Goal: Task Accomplishment & Management: Use online tool/utility

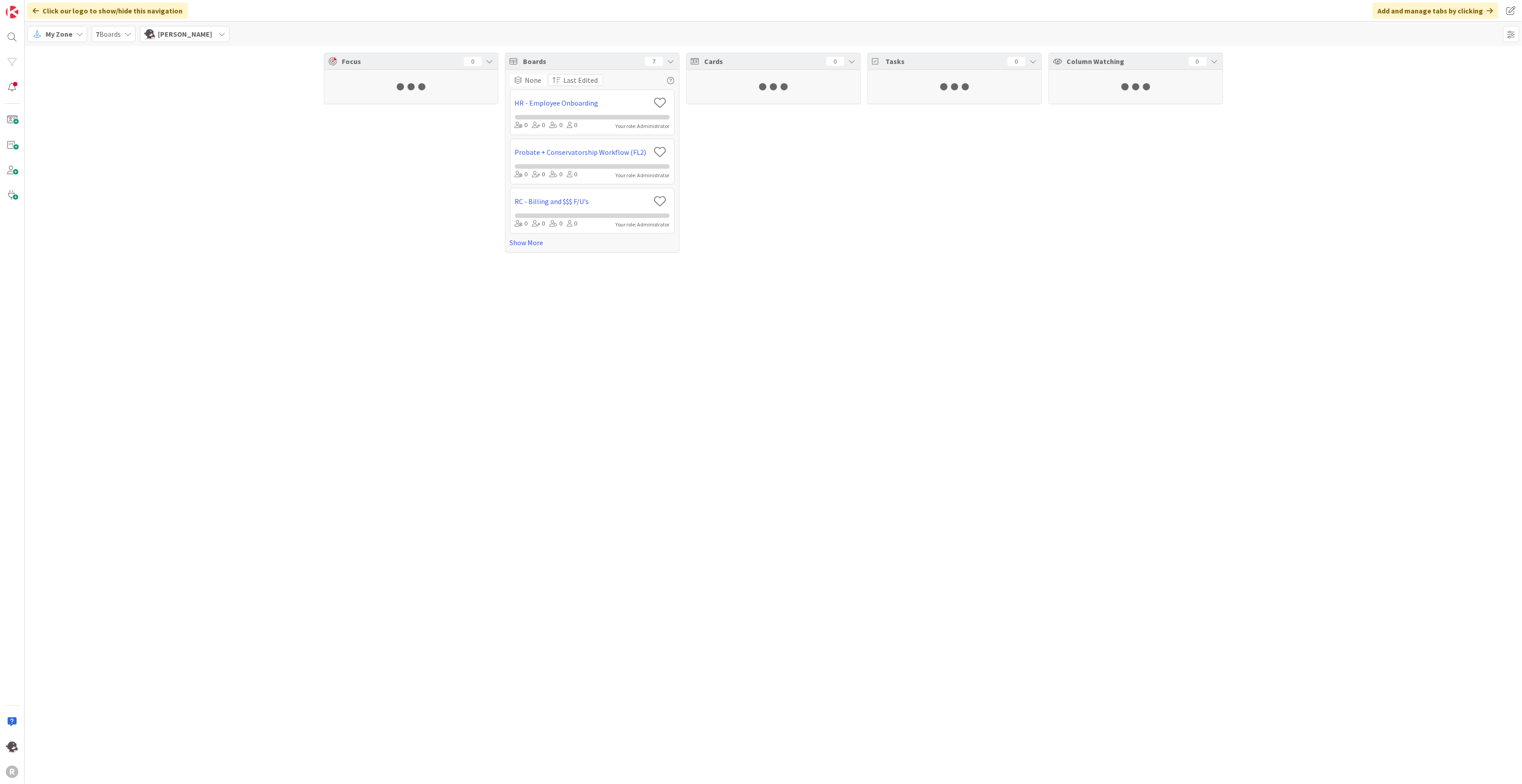
click at [47, 29] on span "My Zone" at bounding box center [58, 34] width 27 height 11
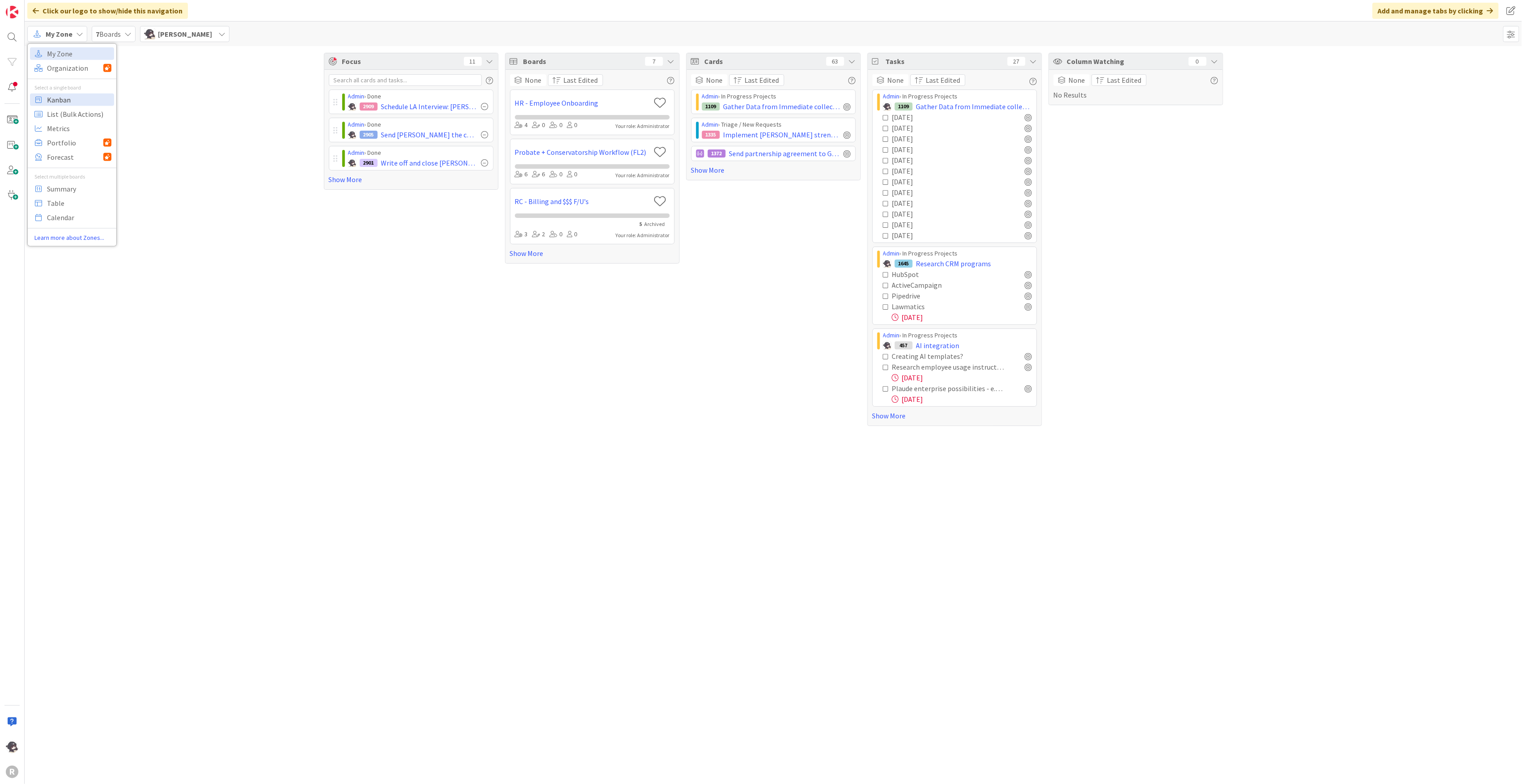
click at [63, 97] on span "Kanban" at bounding box center [79, 99] width 64 height 14
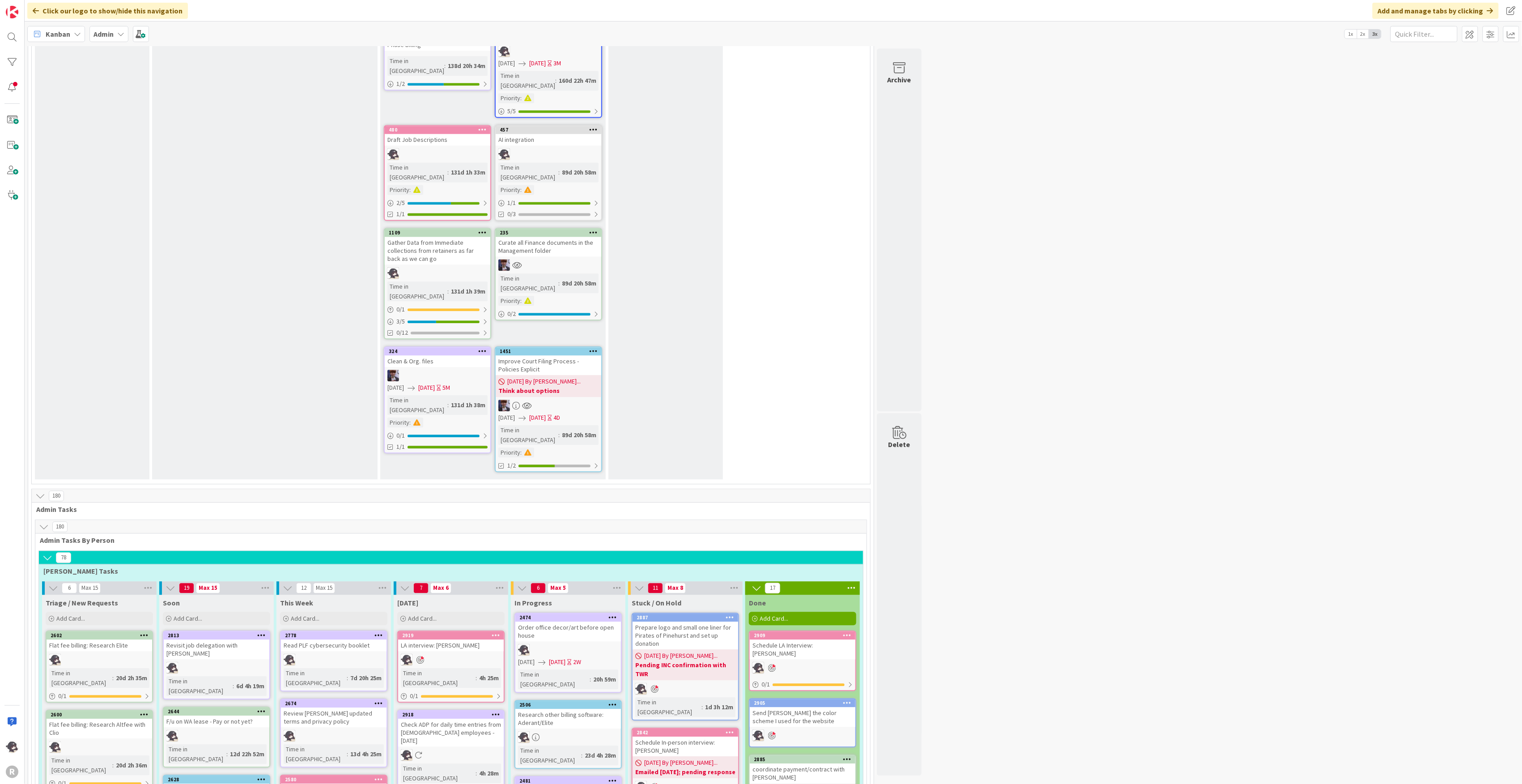
scroll to position [1491, 0]
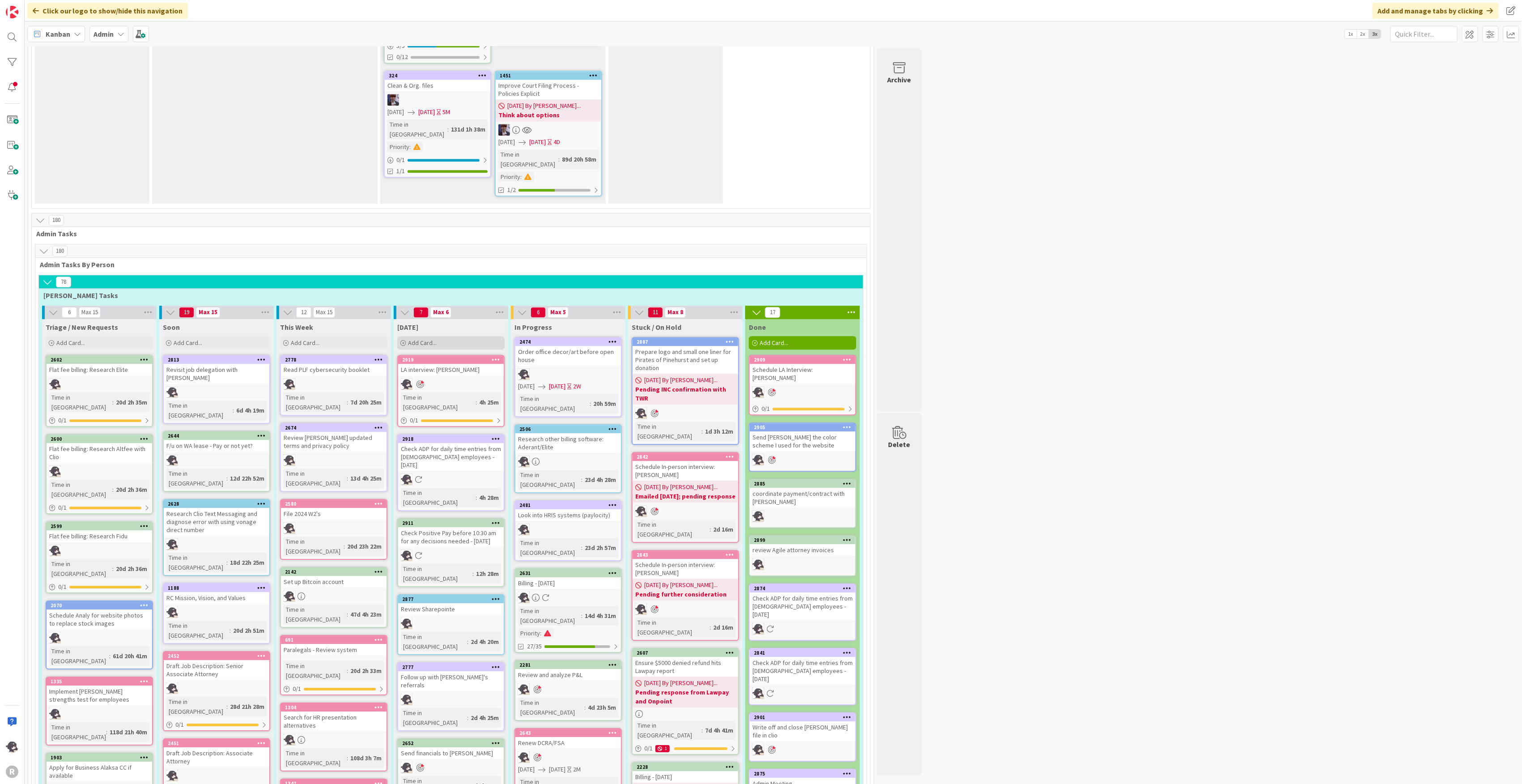
click at [456, 336] on div "Add Card..." at bounding box center [451, 343] width 108 height 14
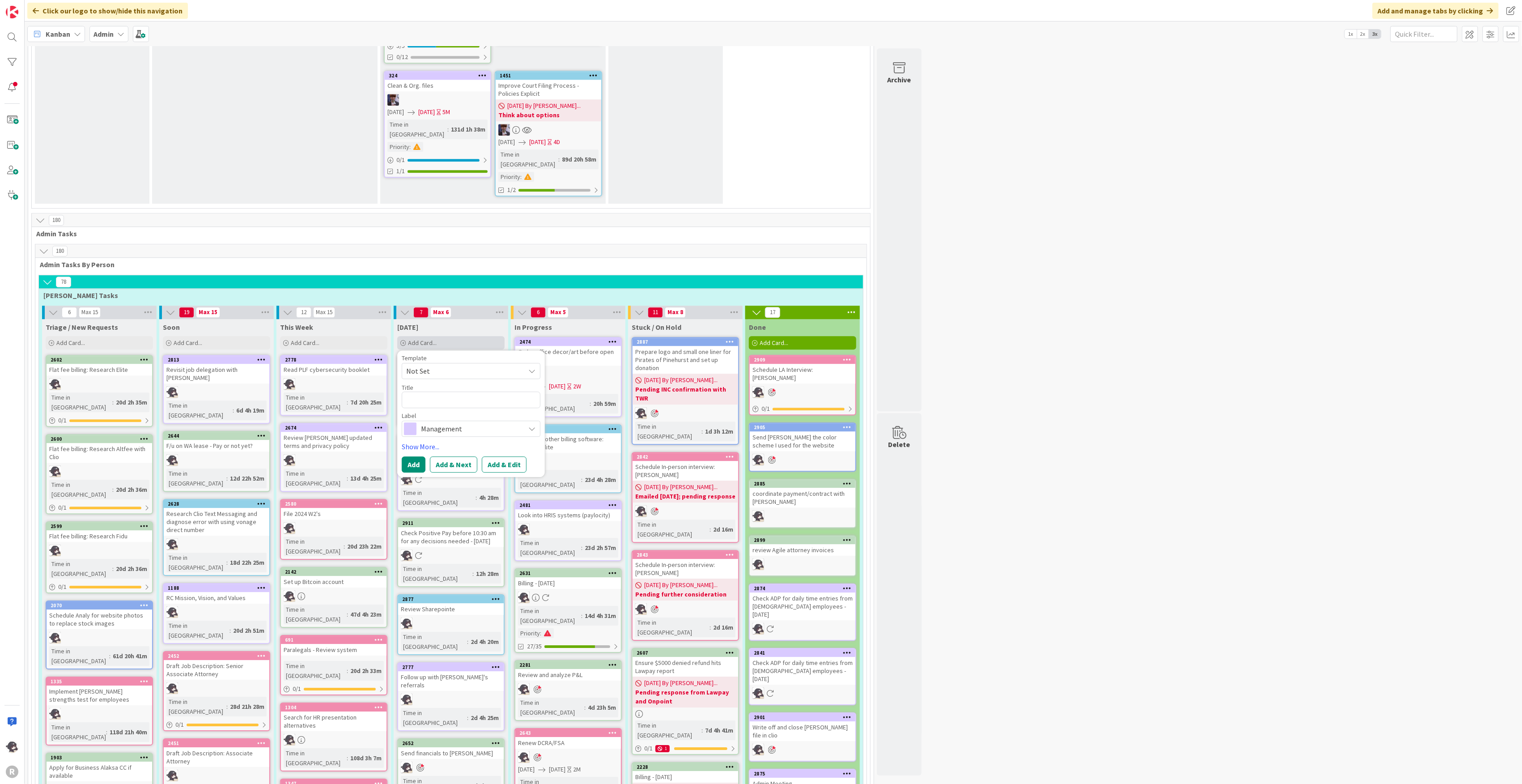
type textarea "x"
type textarea "s"
type textarea "x"
type textarea "S"
type textarea "x"
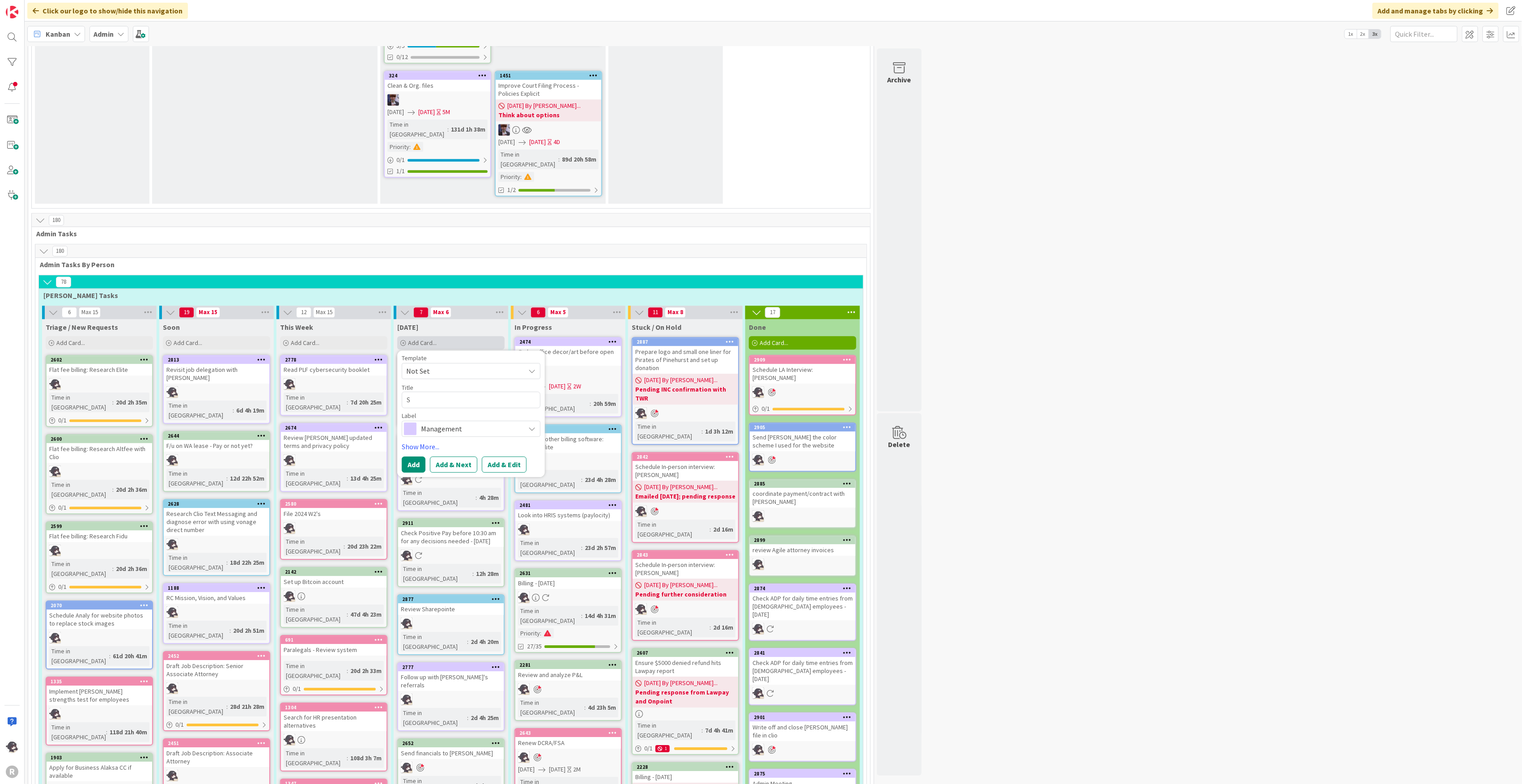
type textarea "Sc"
type textarea "x"
type textarea "Sch"
type textarea "x"
type textarea "Sche"
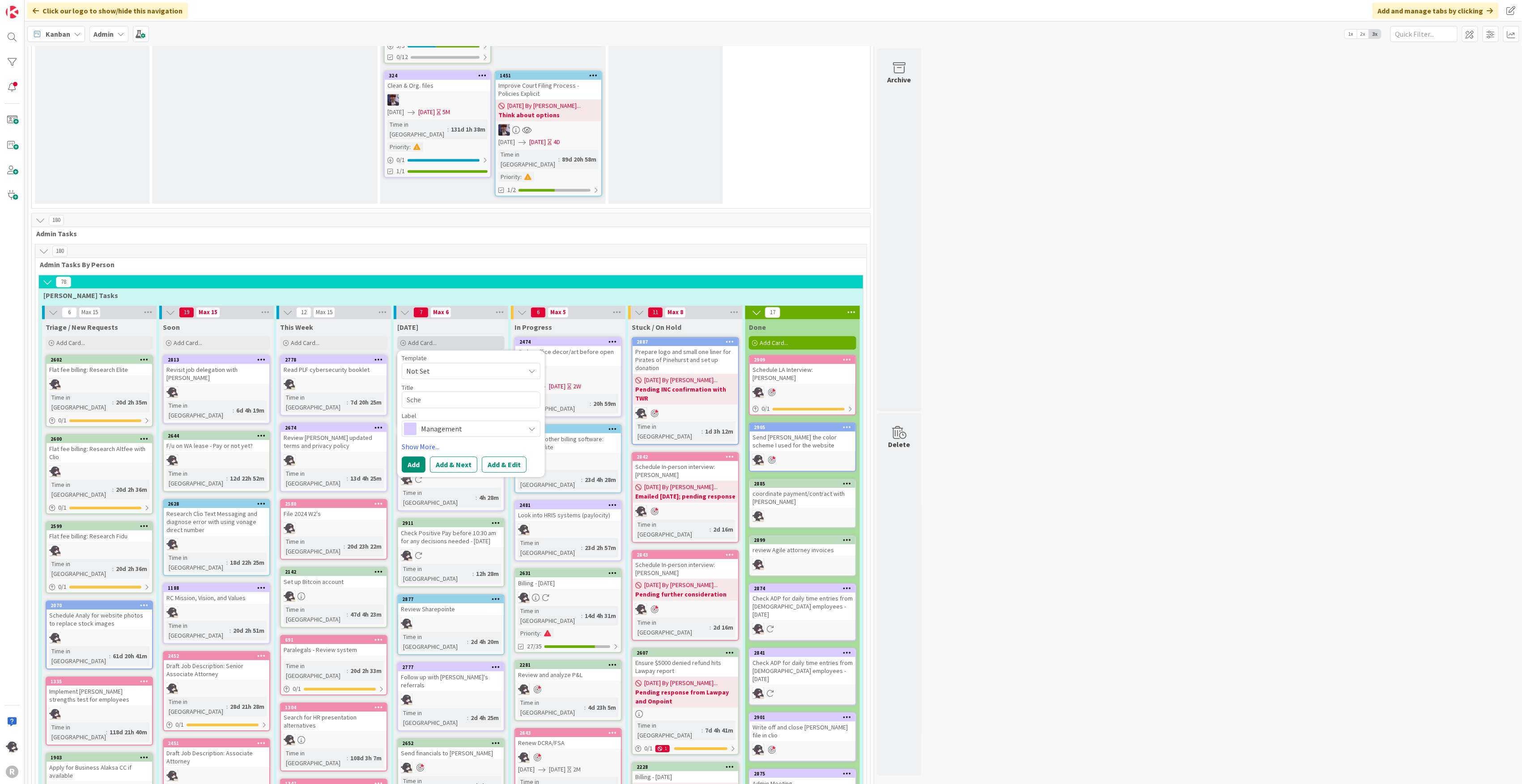
type textarea "x"
type textarea "[PERSON_NAME]"
type textarea "x"
type textarea "Sche"
type textarea "x"
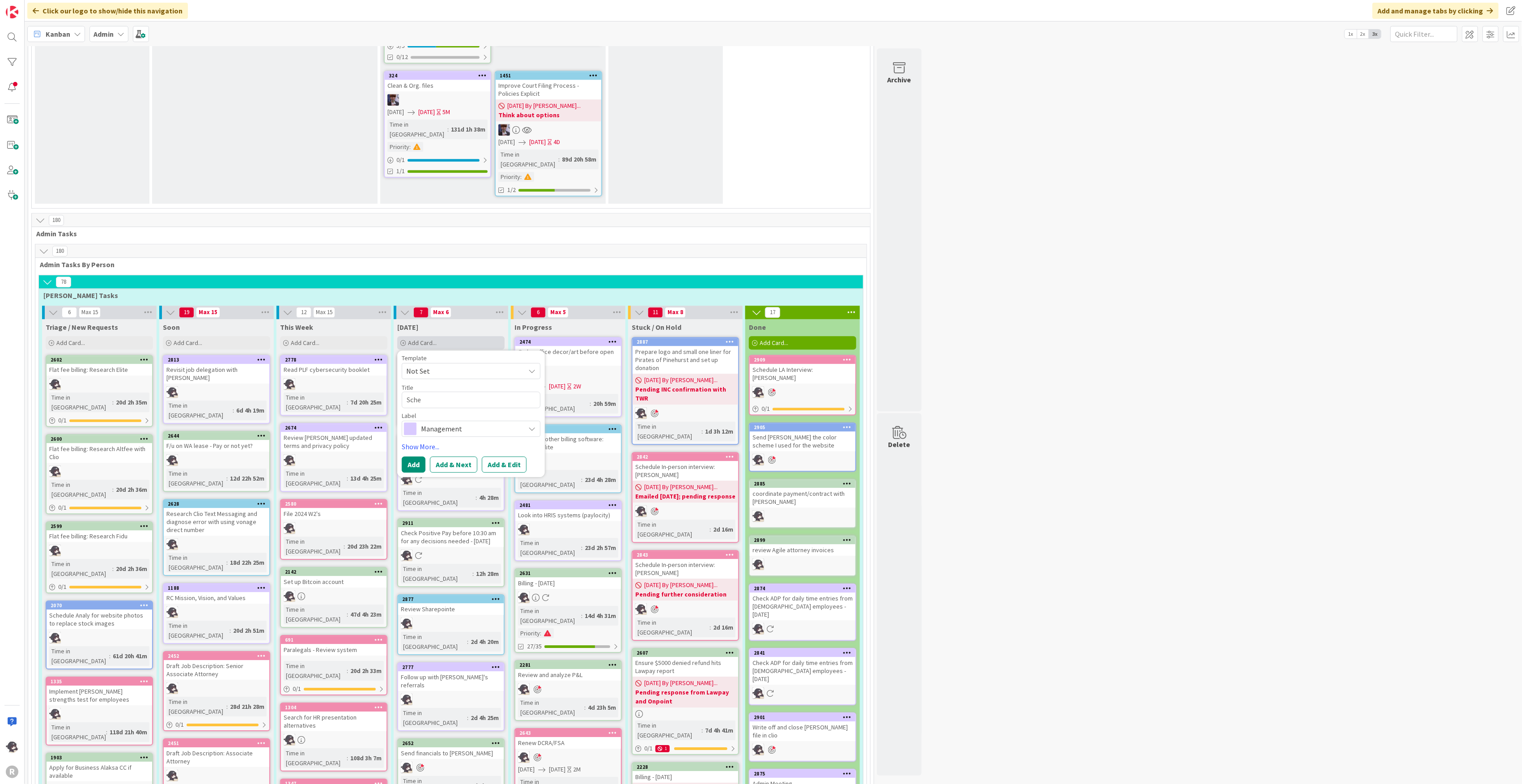
type textarea "Sched"
type textarea "x"
type textarea "Schedu"
type textarea "x"
type textarea "Schedul"
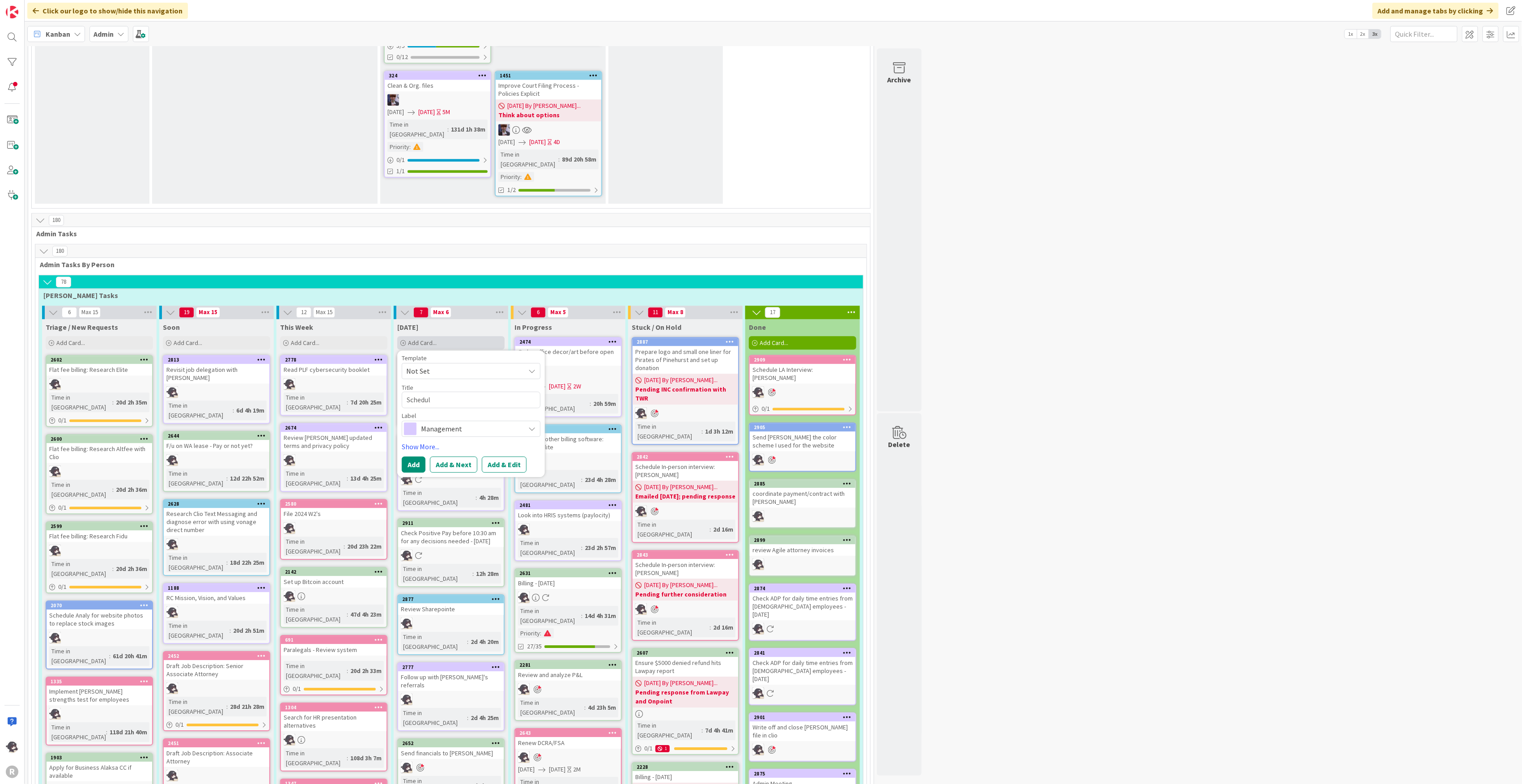
type textarea "x"
type textarea "Schedule"
type textarea "x"
type textarea "Schedule"
type textarea "x"
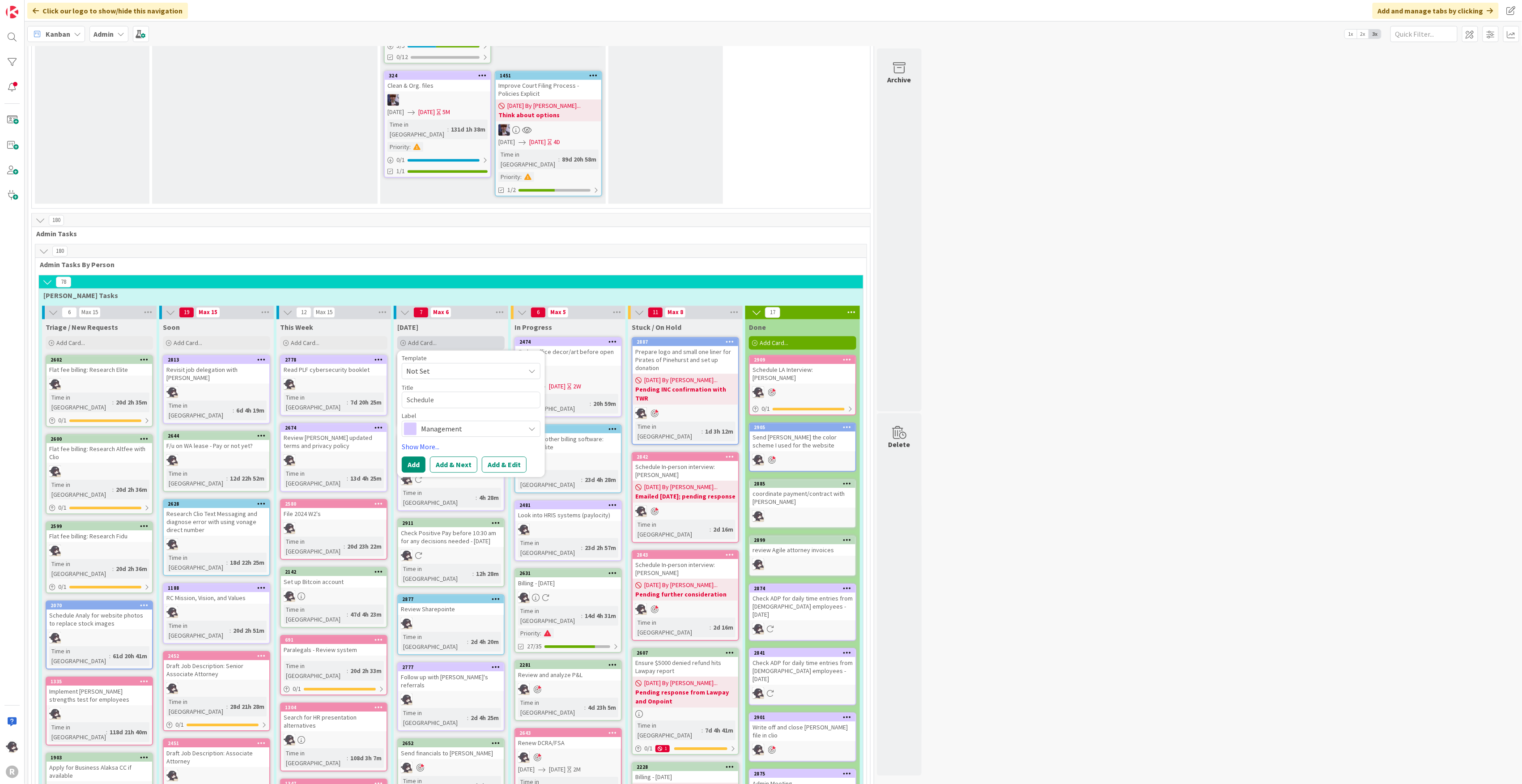
type textarea "Schedule B"
type textarea "x"
type textarea "Schedule"
type textarea "x"
type textarea "Schedule I"
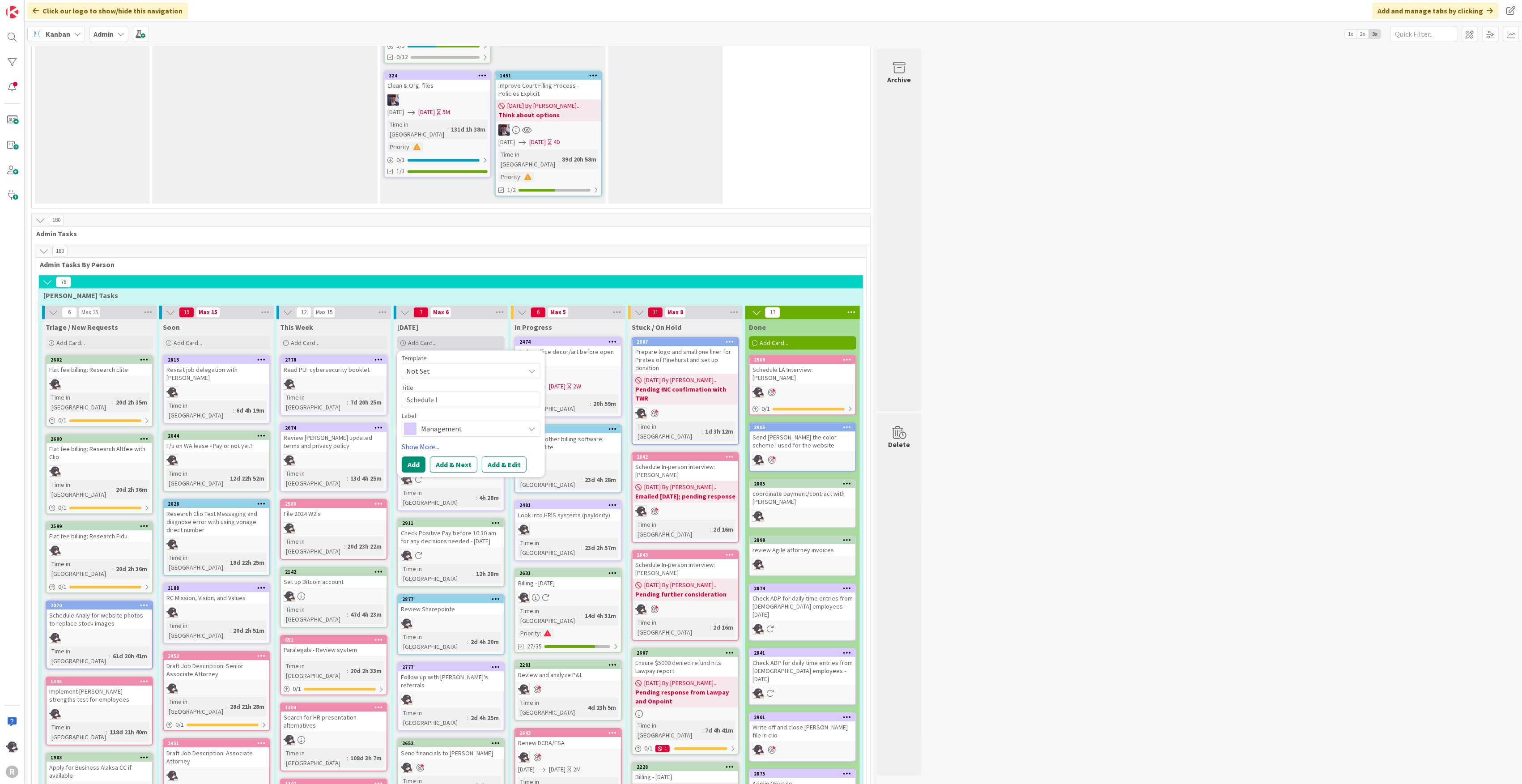
type textarea "x"
type textarea "Schedule In"
type textarea "x"
type textarea "Schedule In-"
type textarea "x"
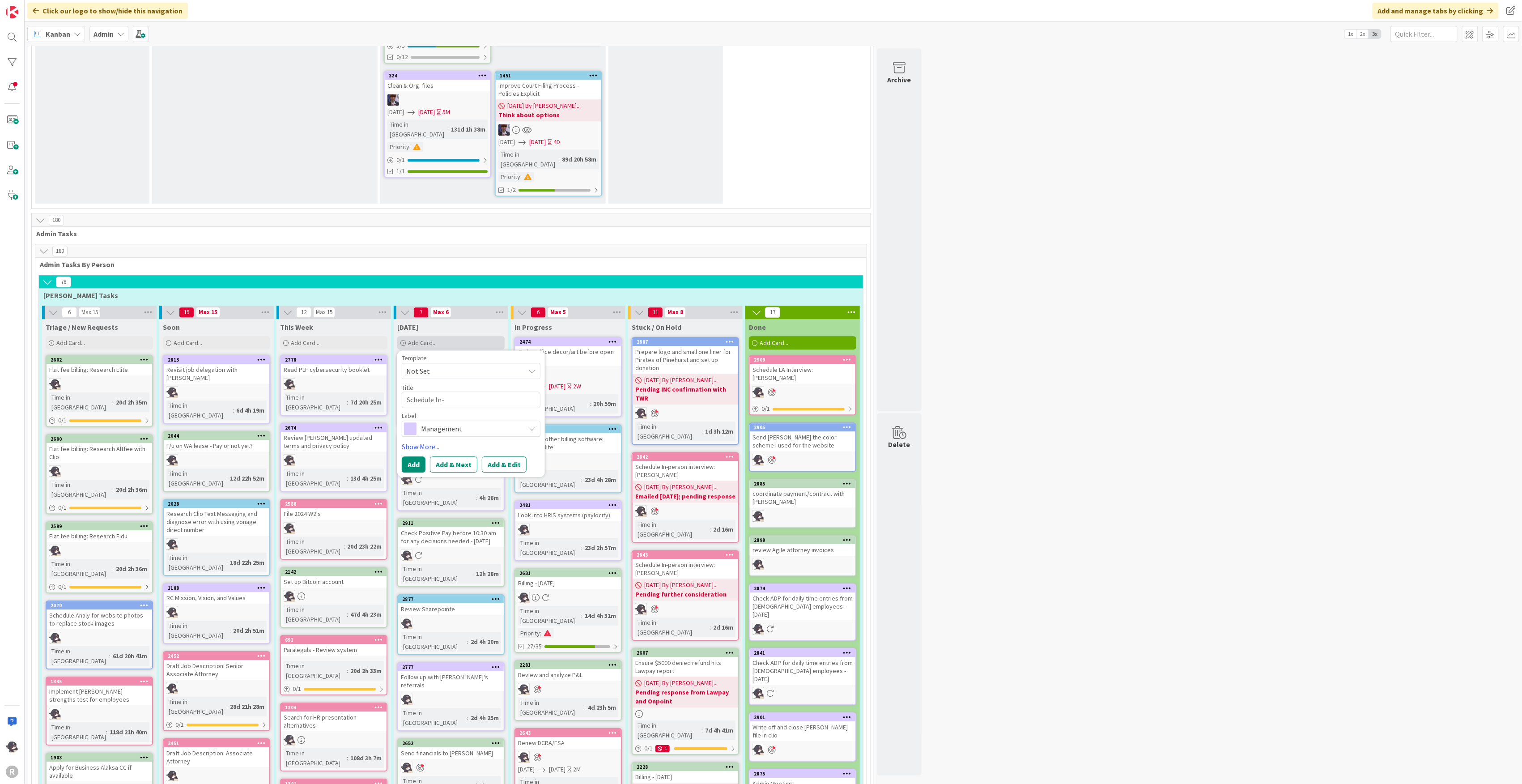
type textarea "Schedule In-P"
type textarea "x"
type textarea "Schedule In-Pe"
type textarea "x"
type textarea "Schedule In-Per"
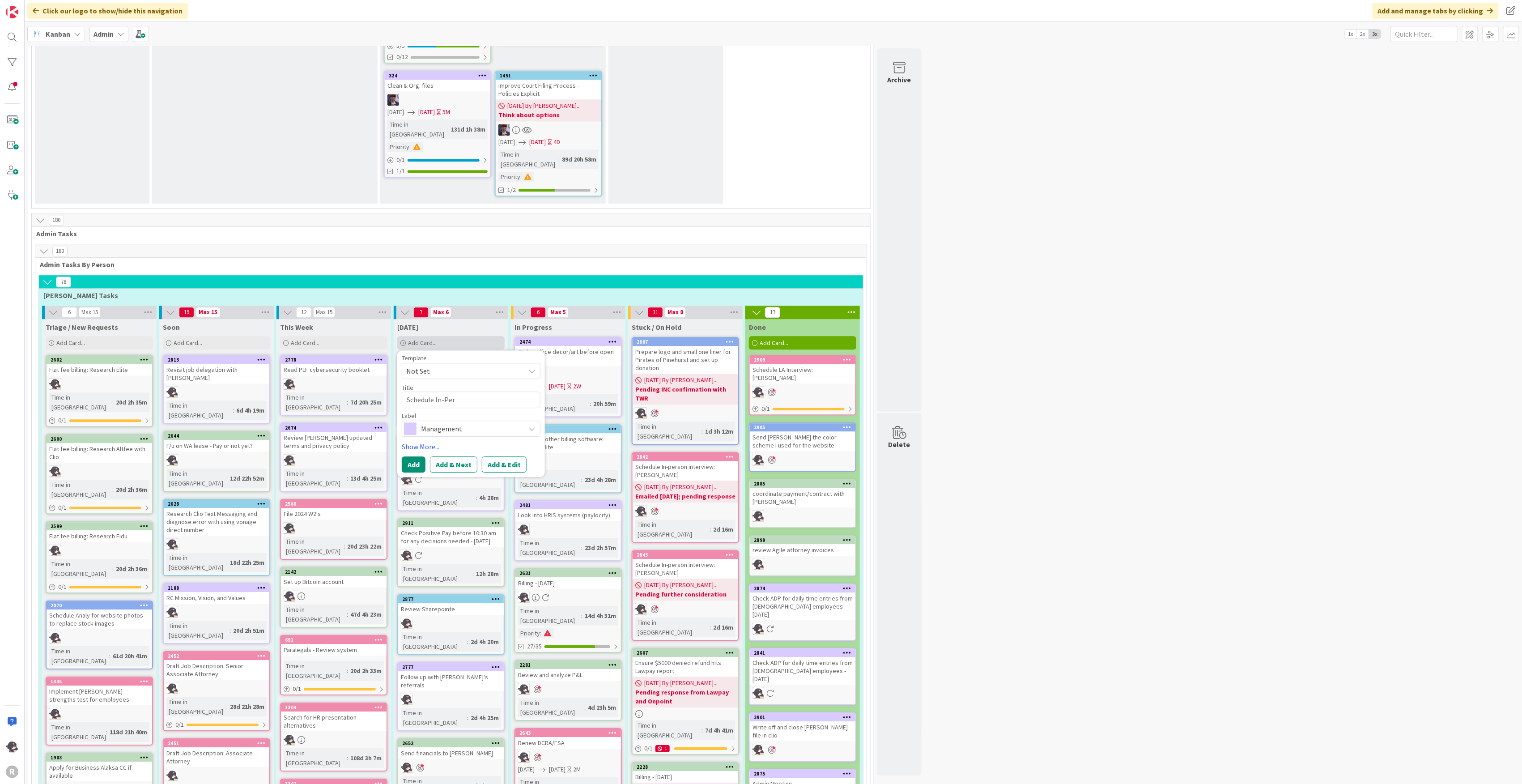
type textarea "x"
type textarea "Schedule In-Pers"
type textarea "x"
type textarea "Schedule In-Perso"
type textarea "x"
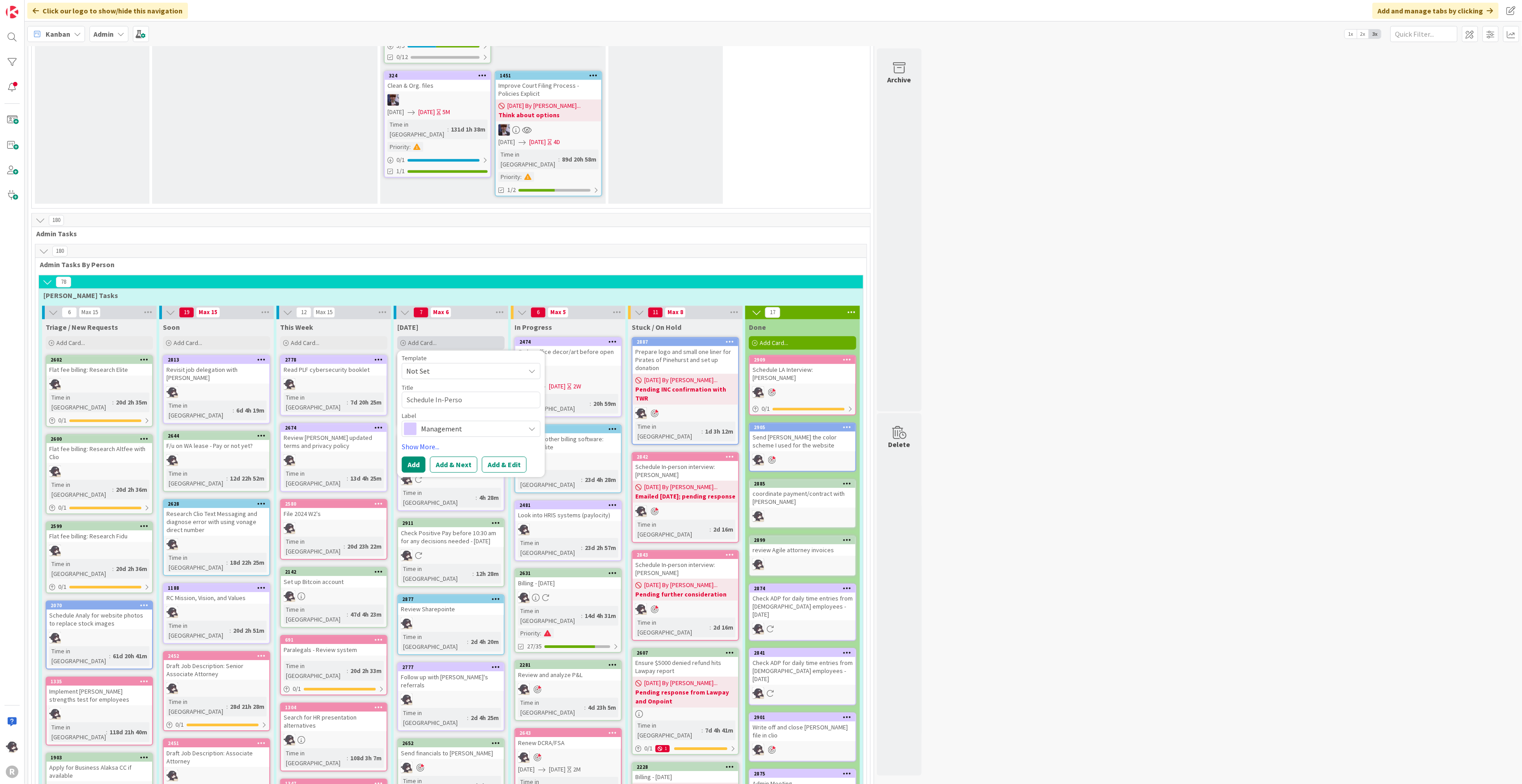
type textarea "Schedule In-Person"
type textarea "x"
type textarea "Schedule In-Person I"
type textarea "x"
type textarea "Schedule In-Person Int"
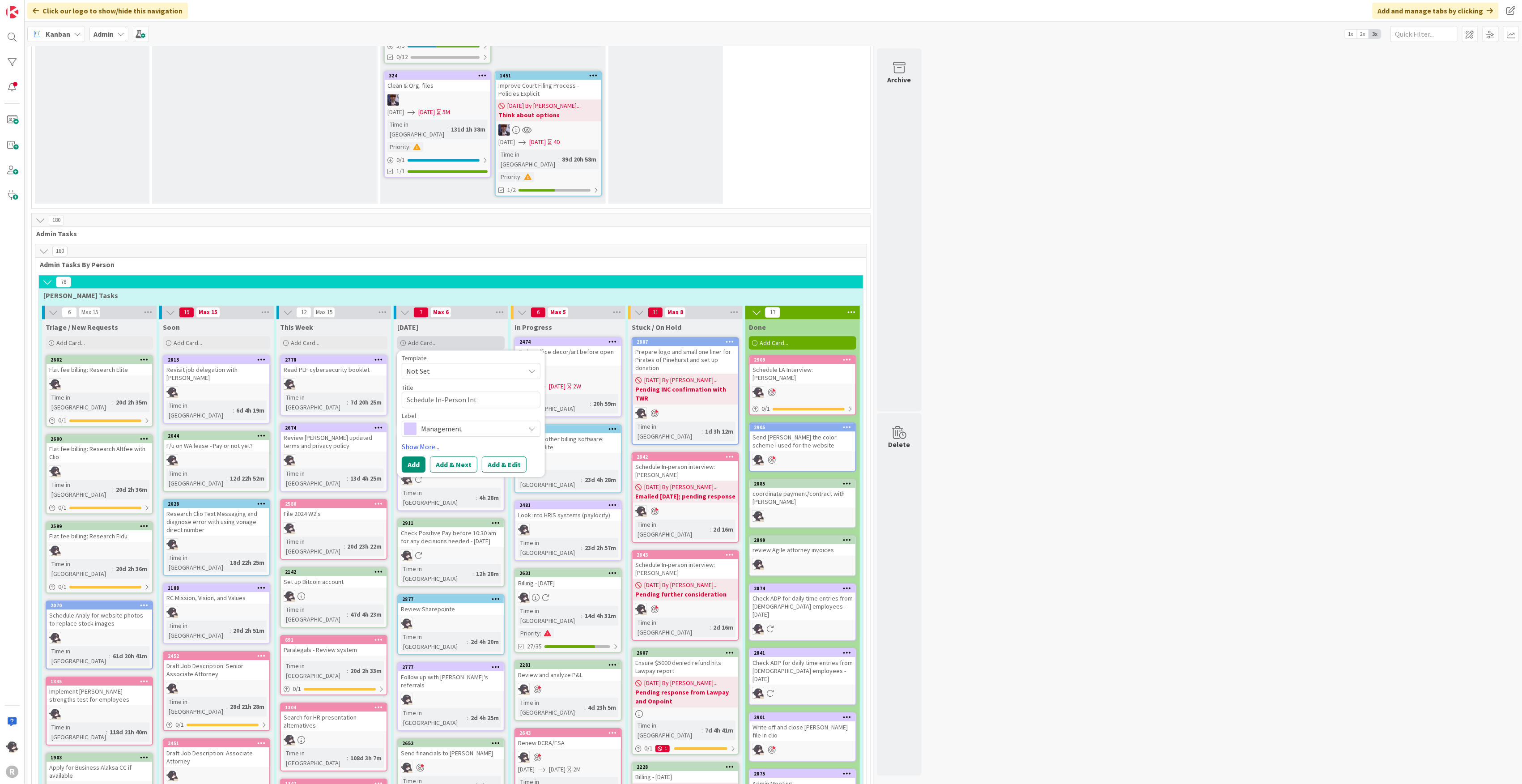
type textarea "x"
type textarea "Schedule In-Person Inter"
type textarea "x"
type textarea "Schedule In-Person Interv"
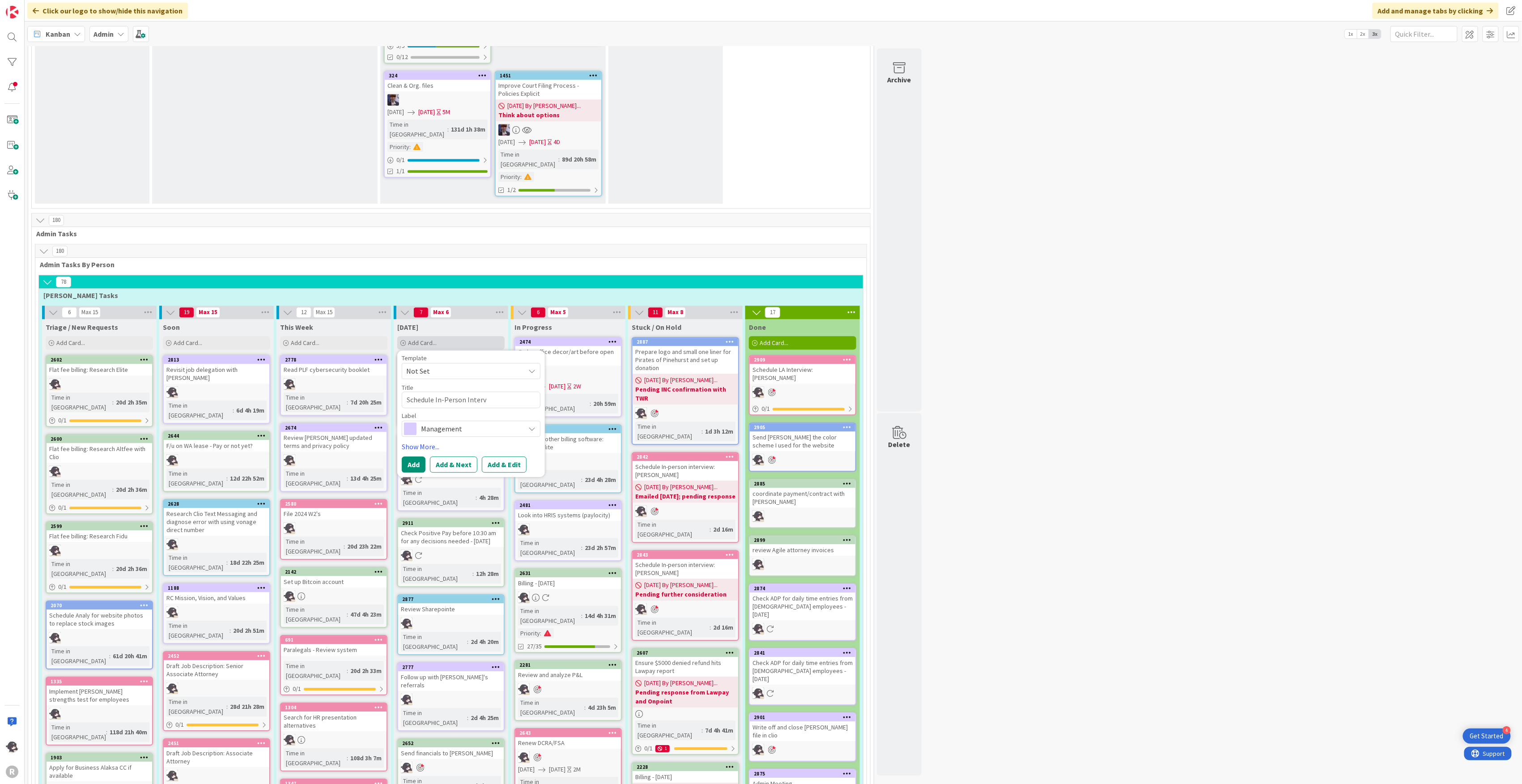
type textarea "x"
type textarea "Schedule In-Person Intervi"
type textarea "x"
type textarea "Schedule In-Person Intervie"
type textarea "x"
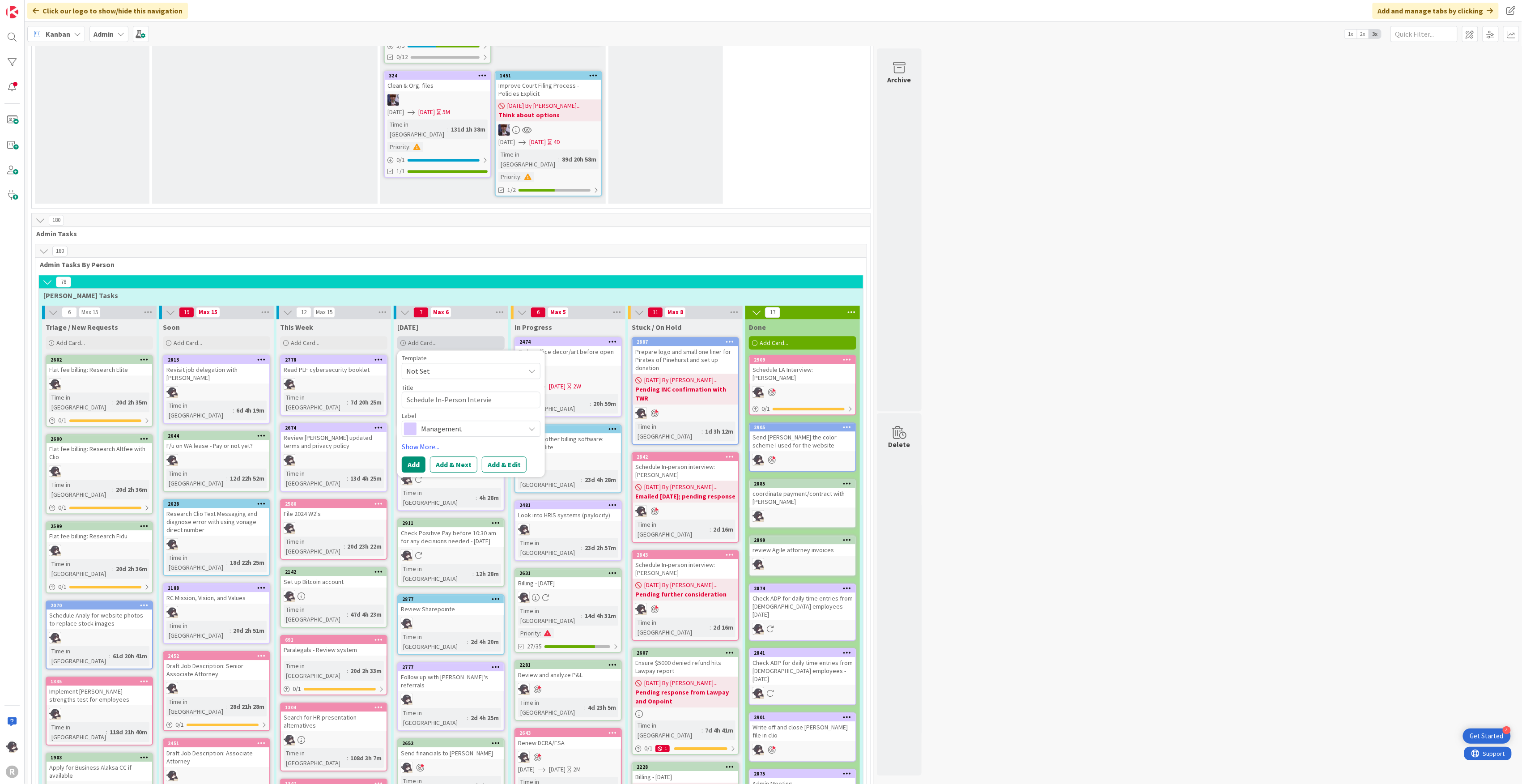
type textarea "Schedule In-Person Interview"
type textarea "x"
type textarea "Schedule In-Person Interview:"
type textarea "x"
type textarea "Schedule In-Person Interview:"
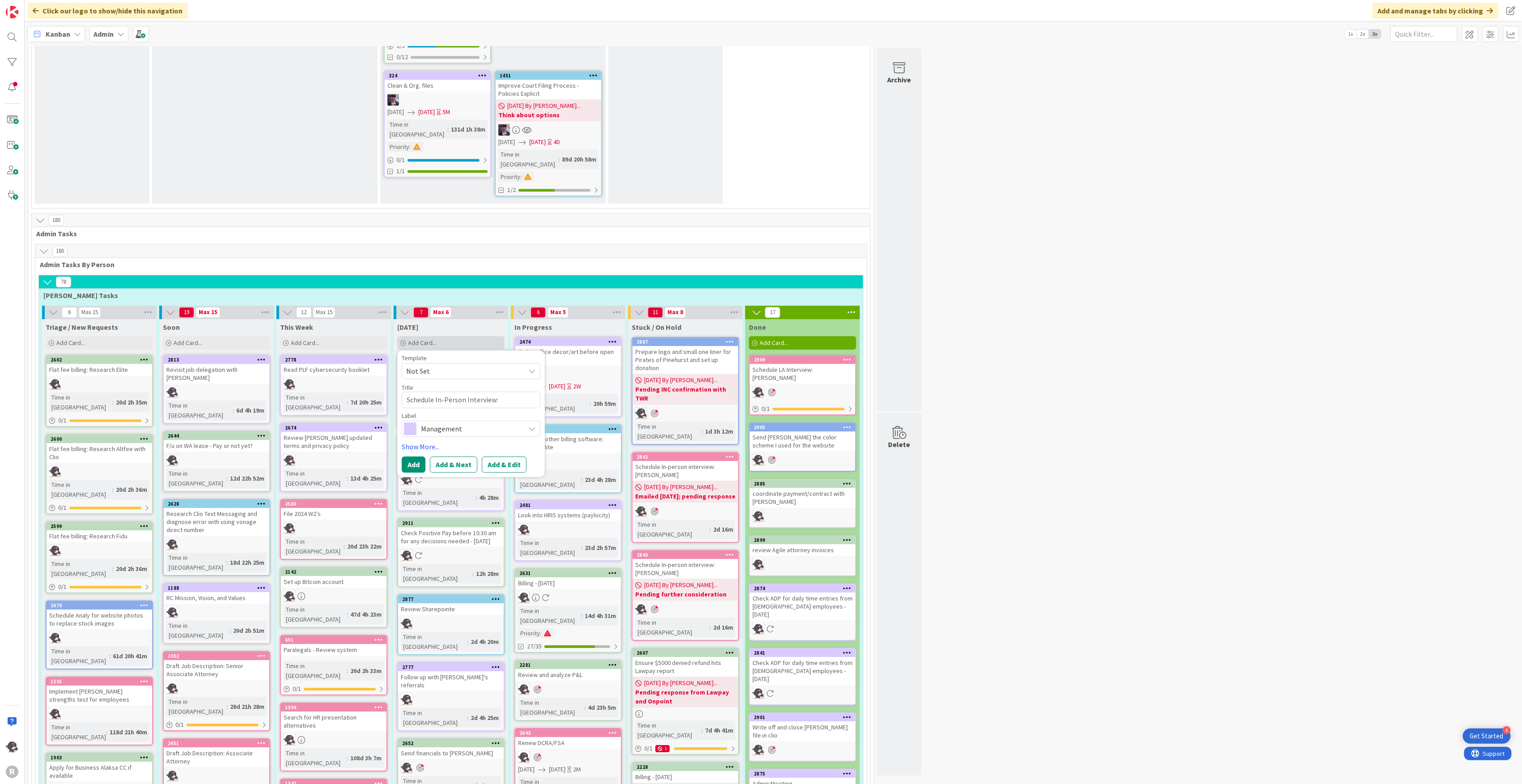
type textarea "x"
type textarea "Schedule In-Person Interview: B"
type textarea "x"
type textarea "Schedule In-Person Interview: Br"
type textarea "x"
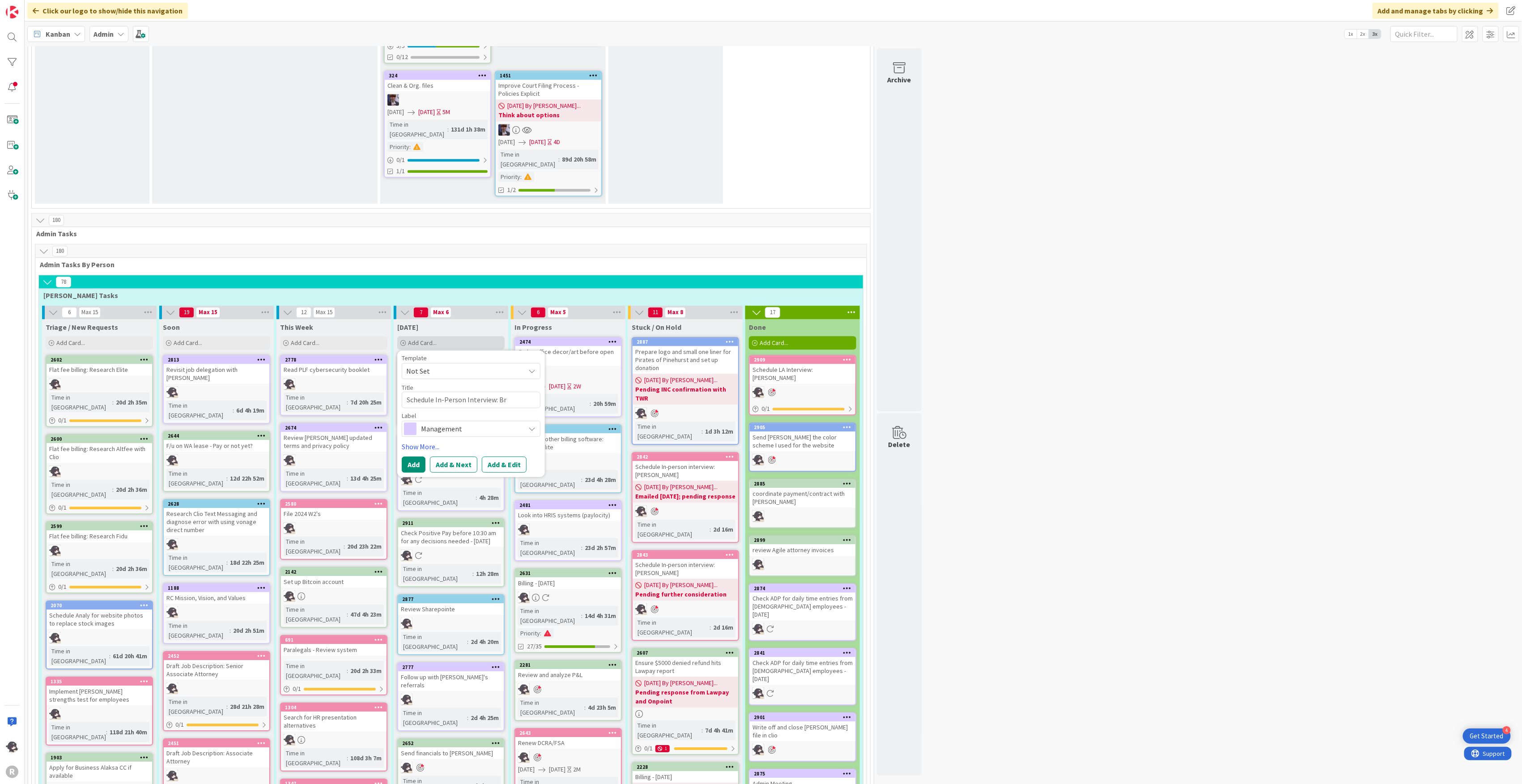
type textarea "Schedule In-Person Interview: Bra"
type textarea "x"
type textarea "Schedule In-Person Interview: [PERSON_NAME]"
type textarea "x"
type textarea "Schedule In-Person Interview: [PERSON_NAME]"
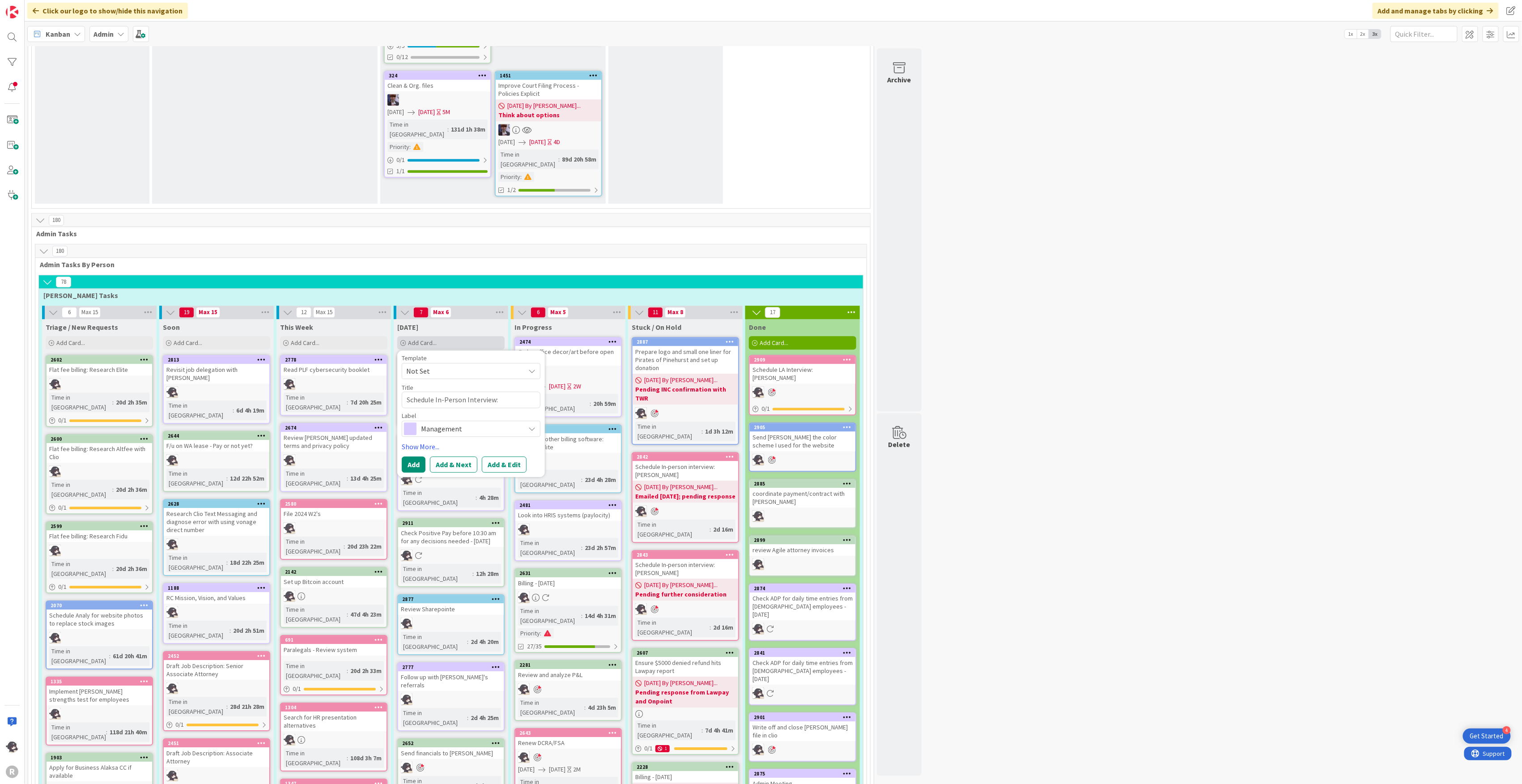
type textarea "x"
type textarea "Schedule In-Person Interview: [PERSON_NAME]"
type textarea "x"
type textarea "Schedule In-Person Interview: [PERSON_NAME] wo"
type textarea "x"
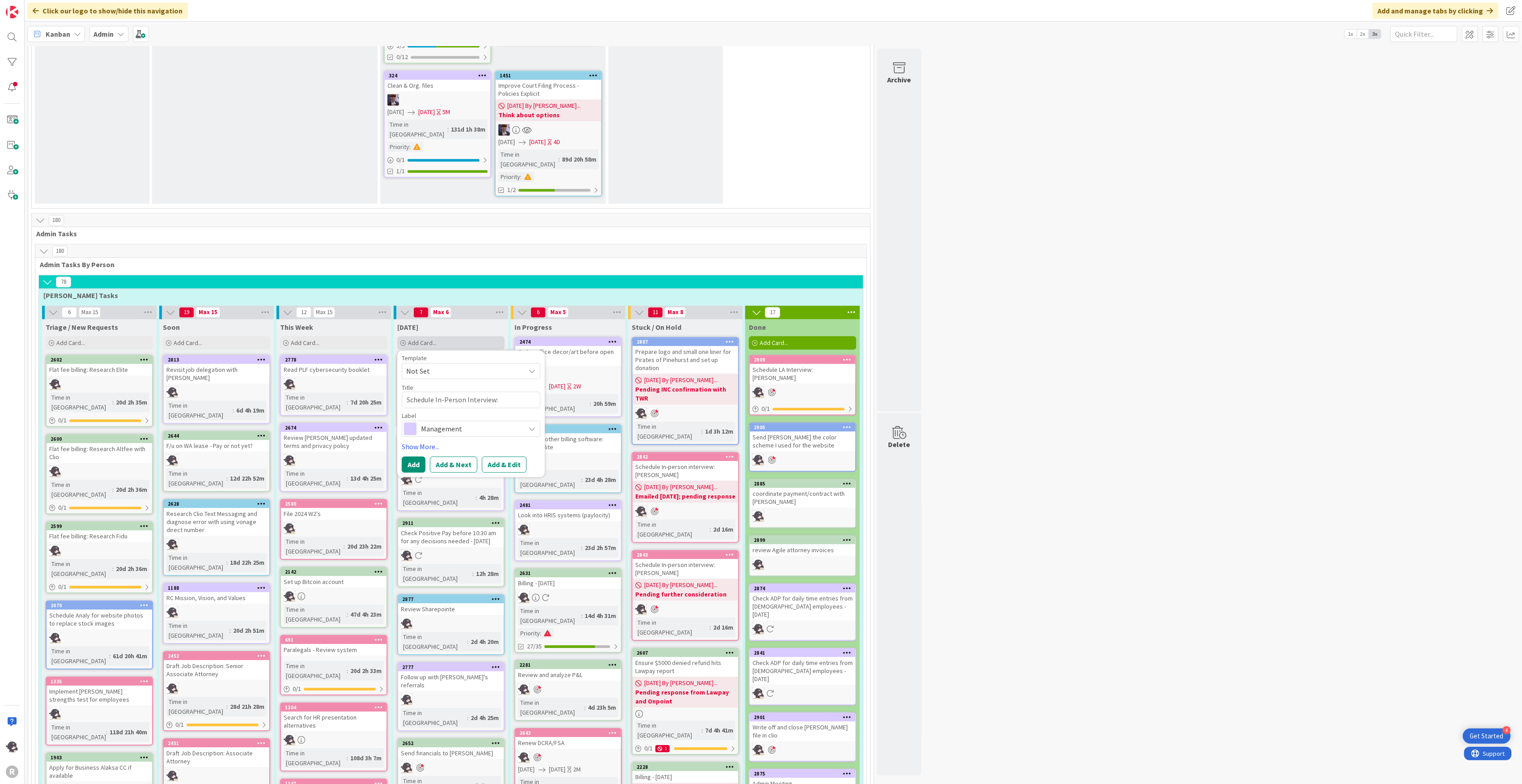
type textarea "Schedule In-Person Interview: [PERSON_NAME]"
type textarea "x"
type textarea "Schedule In-Person Interview: [PERSON_NAME] wo"
type textarea "x"
type textarea "Schedule In-Person Interview: [PERSON_NAME]"
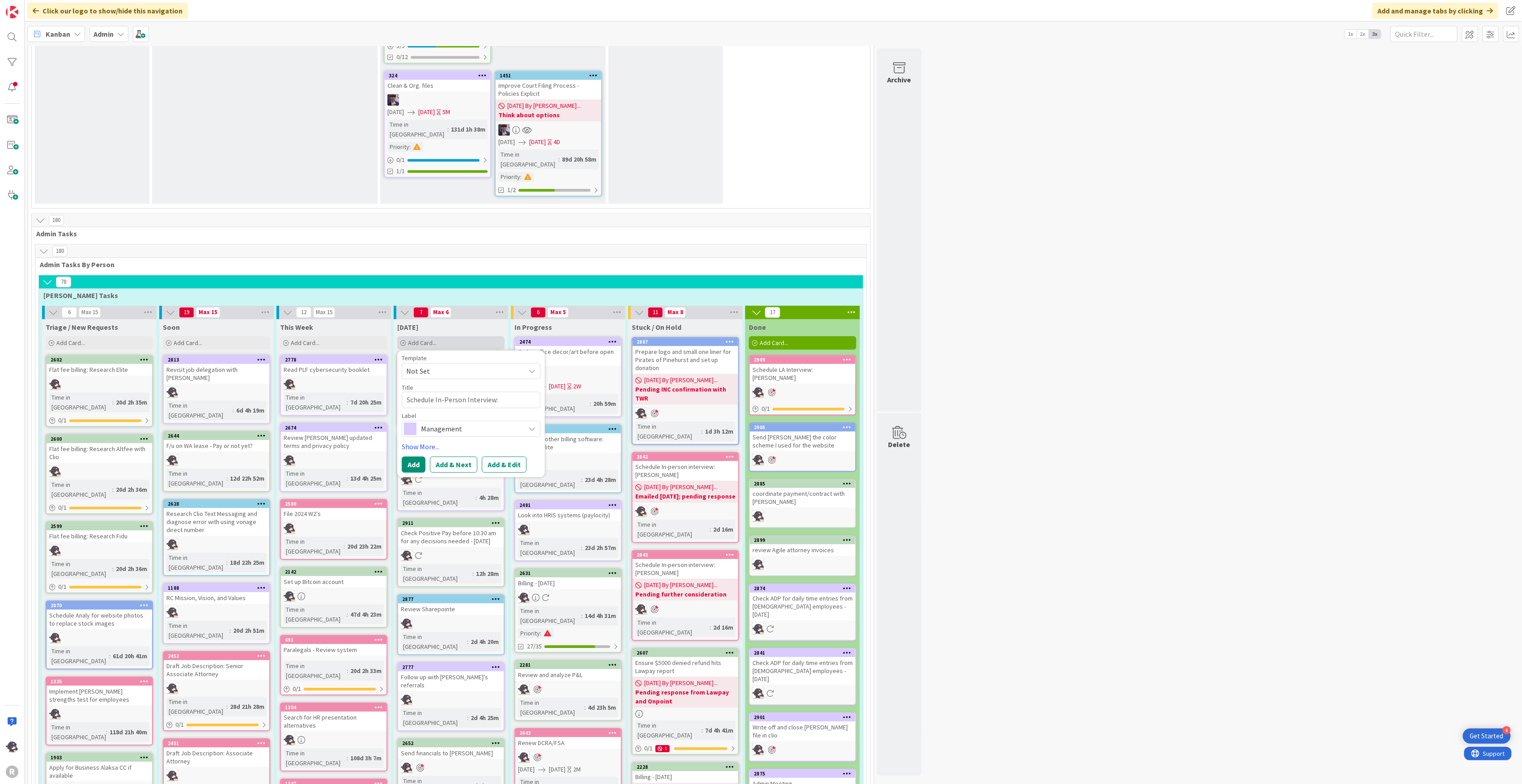
type textarea "x"
type textarea "Schedule In-Person Interview: [PERSON_NAME]"
type textarea "x"
type textarea "Schedule In-Person Interview: [PERSON_NAME]"
type textarea "x"
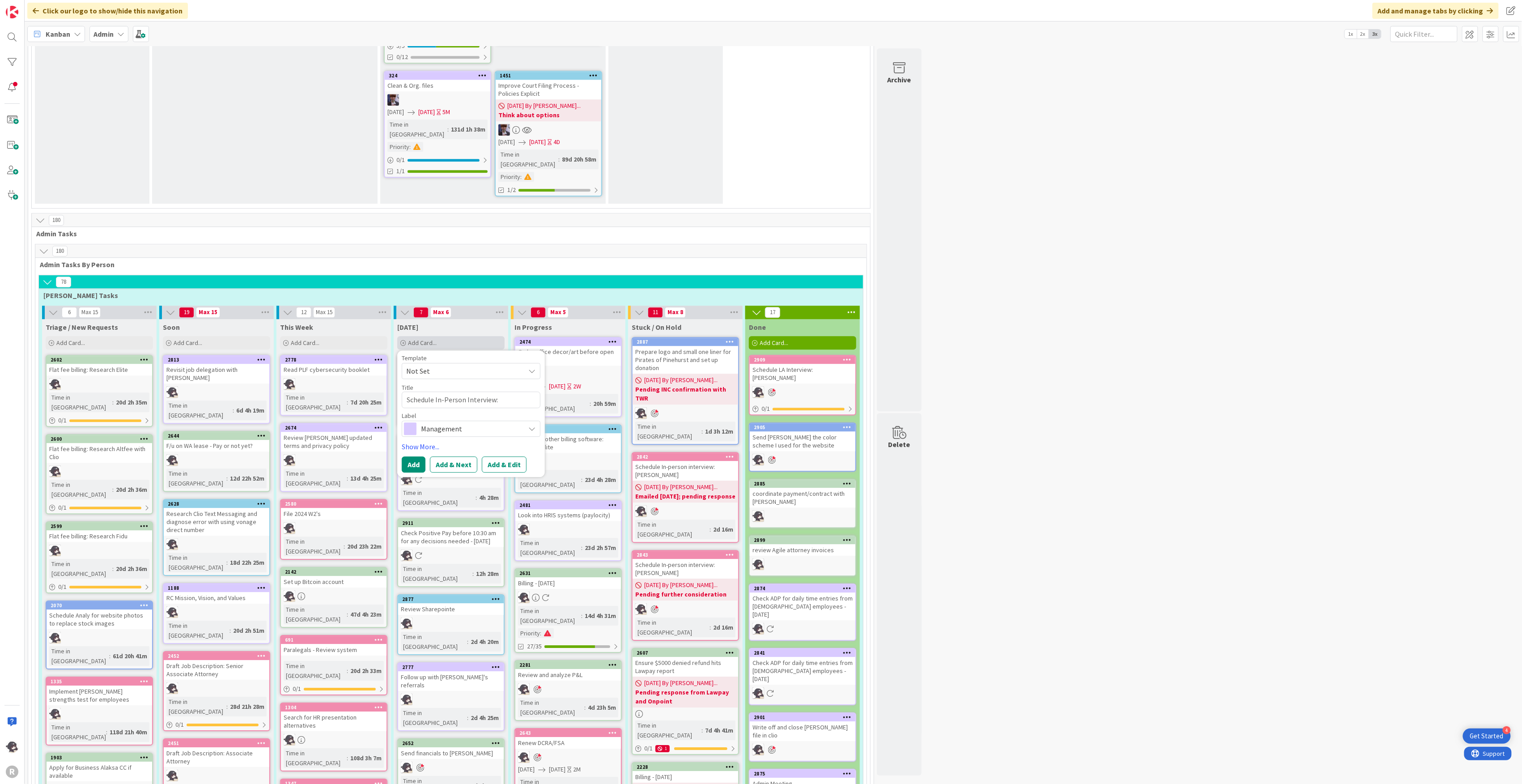
type textarea "Schedule In-Person Interview: [PERSON_NAME]"
type textarea "x"
type textarea "Schedule In-Person Interview: [PERSON_NAME]"
type textarea "x"
type textarea "Schedule In-Person Interview: [PERSON_NAME]"
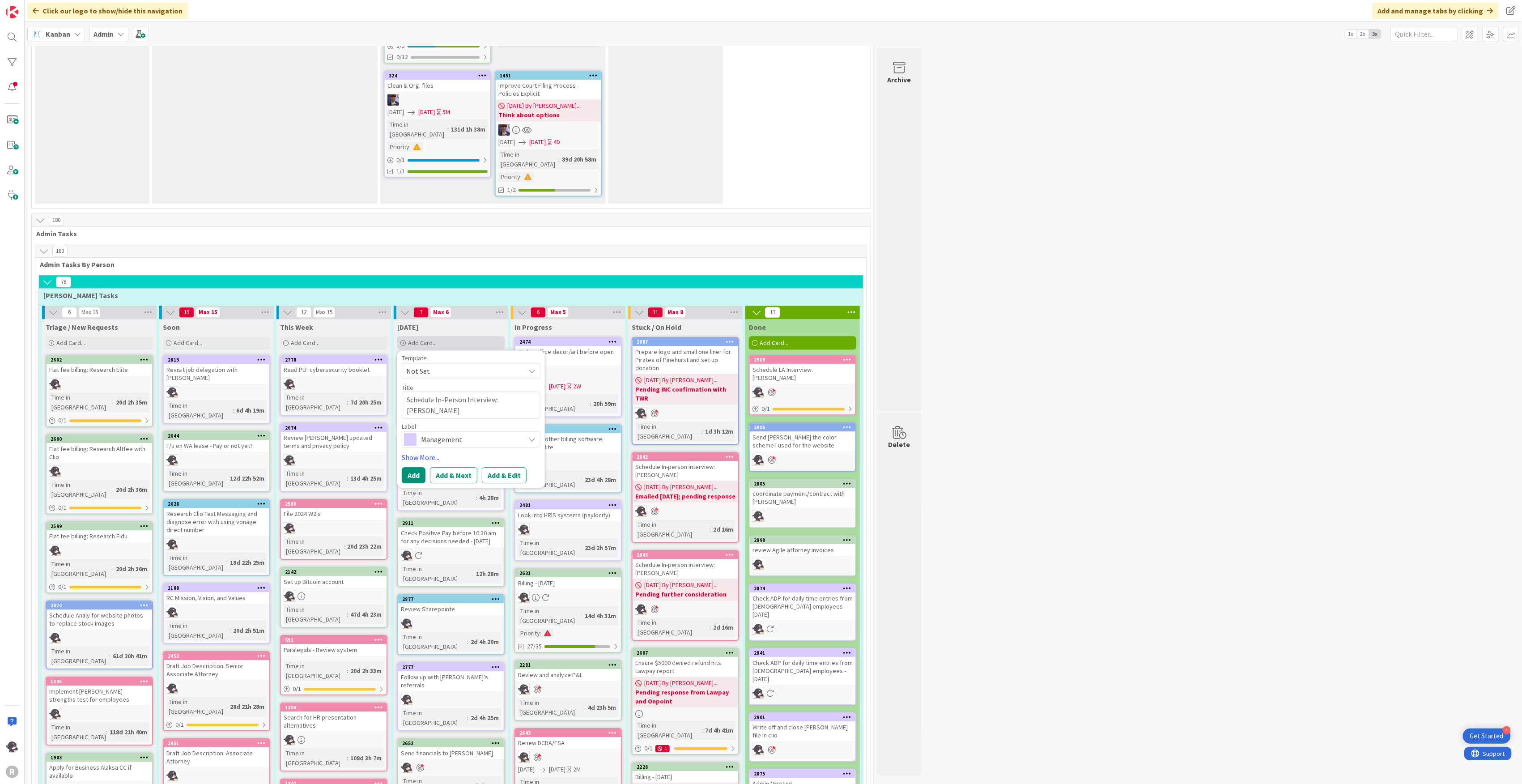
type textarea "x"
type textarea "Schedule In-Person Interview: [PERSON_NAME]"
type textarea "x"
type textarea "Schedule In-Person Interview: [PERSON_NAME]"
type textarea "x"
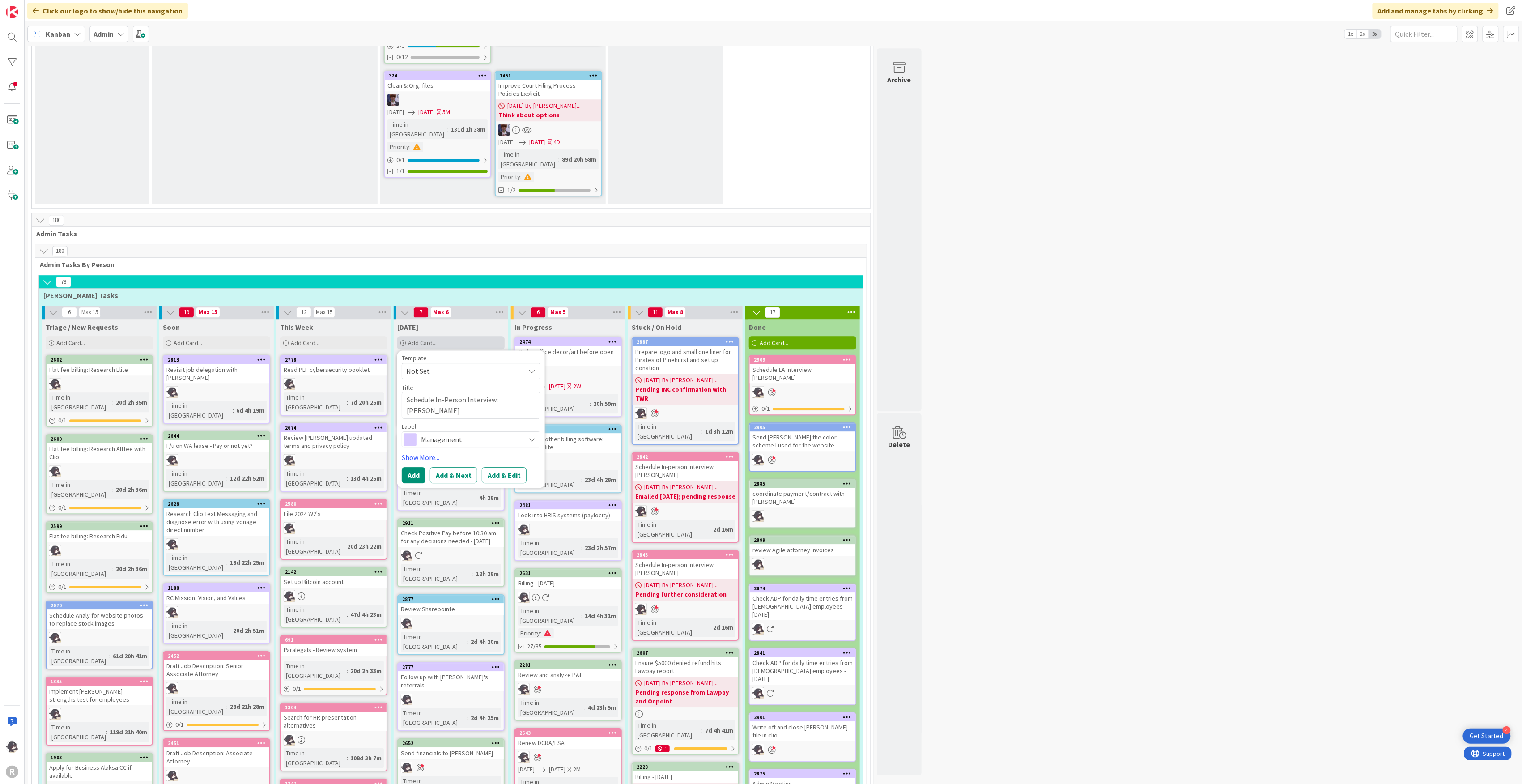
type textarea "Schedule In-Person Interview: [PERSON_NAME]"
type textarea "x"
type textarea "Schedule In-Person Interview: [PERSON_NAME]"
type textarea "x"
type textarea "Schedule In-Person Interview: [PERSON_NAME]-"
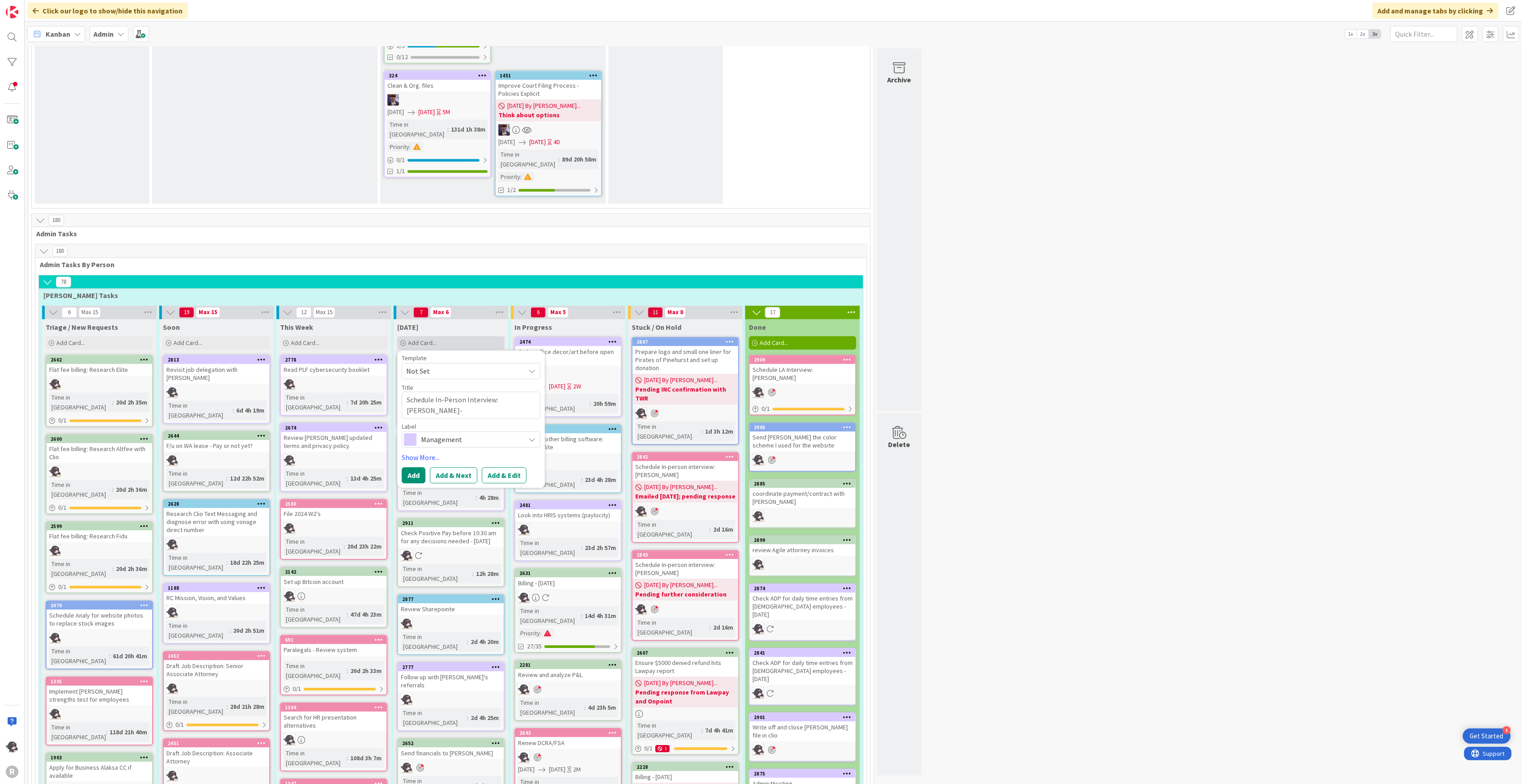
type textarea "x"
type textarea "Schedule In-Person Interview: [PERSON_NAME]-D"
type textarea "x"
type textarea "Schedule In-Person Interview: [PERSON_NAME]-Dp"
type textarea "x"
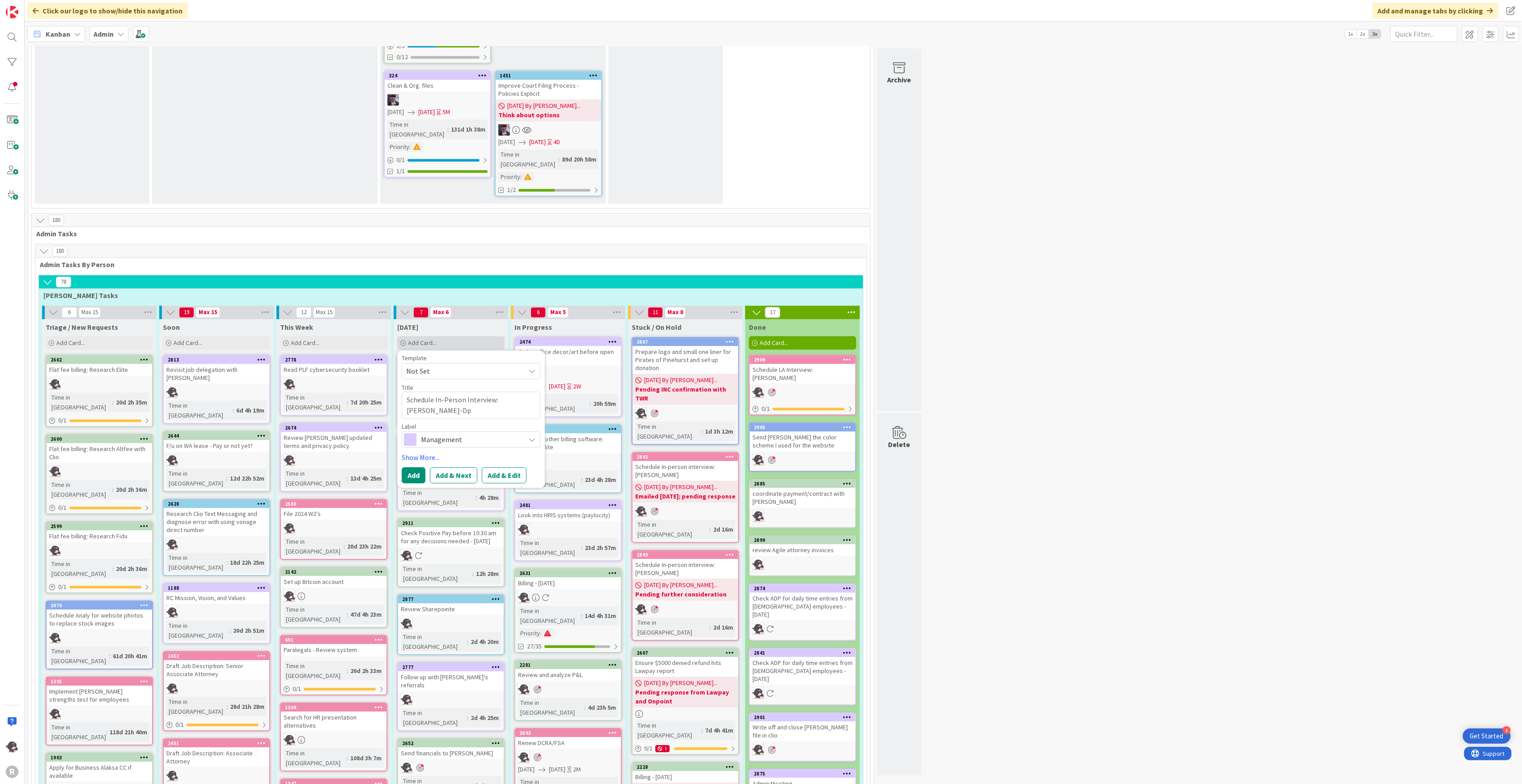
type textarea "Schedule In-Person Interview: [PERSON_NAME]-D"
type textarea "x"
type textarea "Schedule In-Person Interview: [PERSON_NAME]-Dot"
type textarea "x"
type textarea "Schedule In-Person Interview: [PERSON_NAME]"
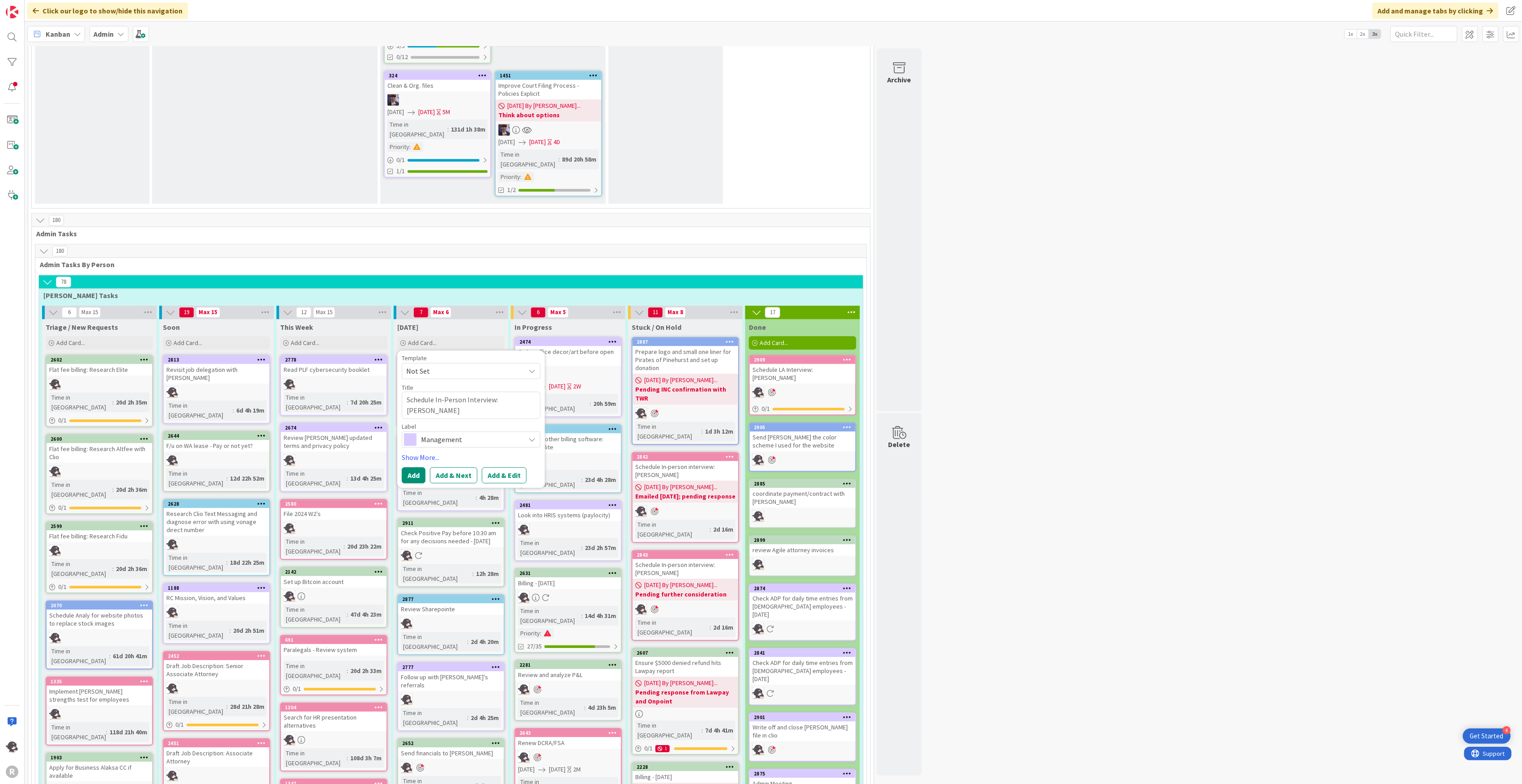
click at [487, 433] on span "Management" at bounding box center [471, 439] width 99 height 12
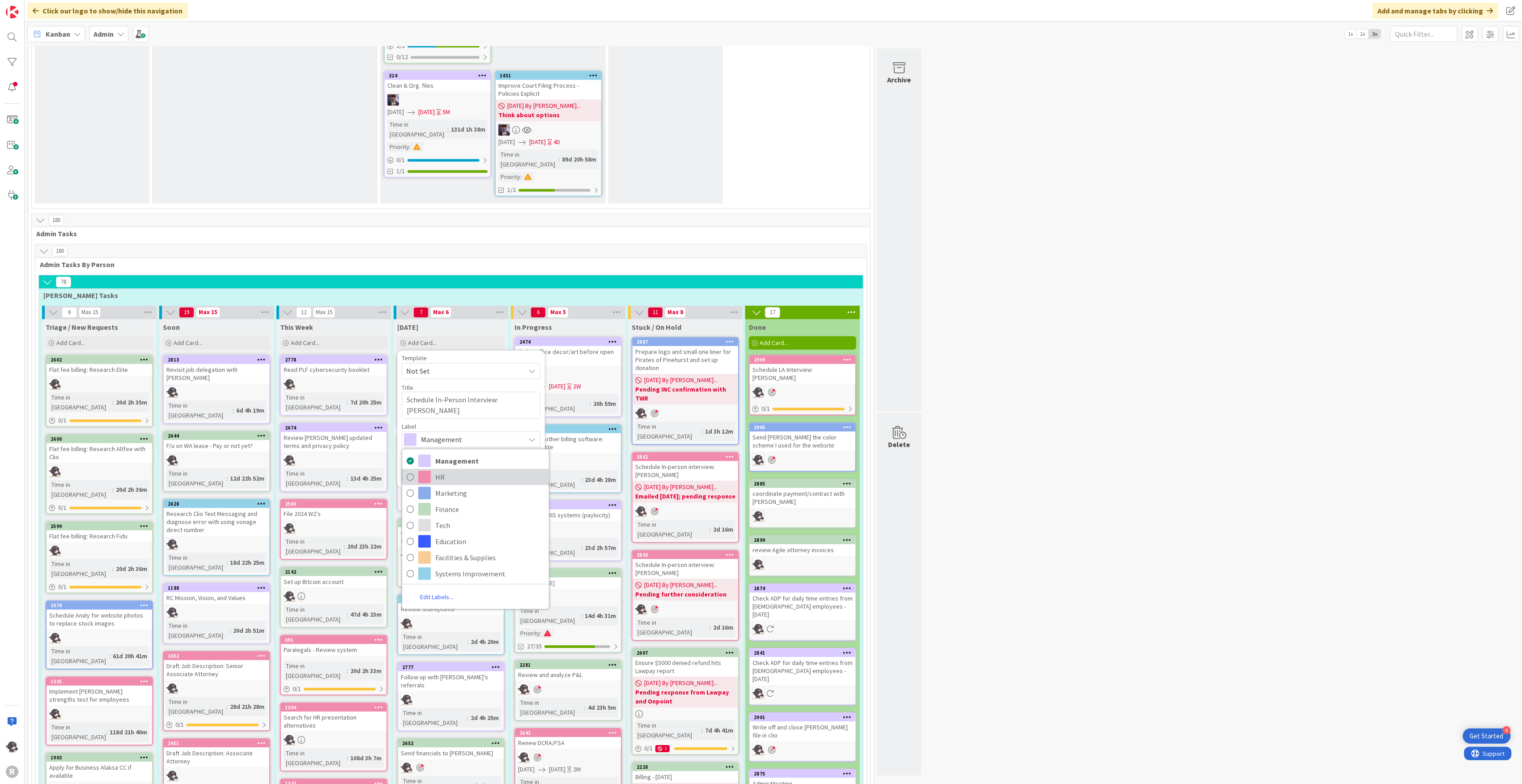
click at [449, 470] on span "HR" at bounding box center [490, 476] width 109 height 14
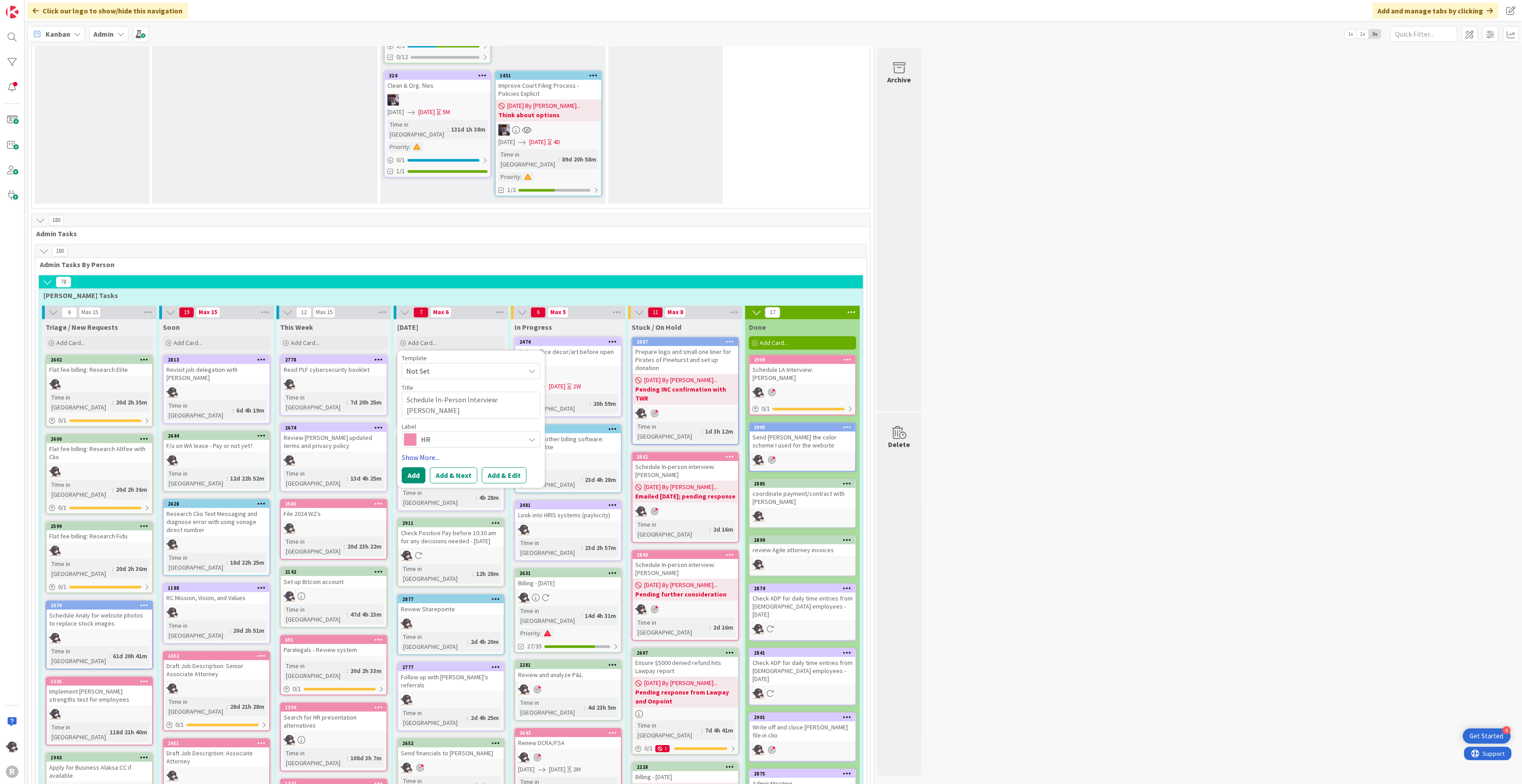
click at [434, 452] on link "Show More..." at bounding box center [471, 457] width 139 height 11
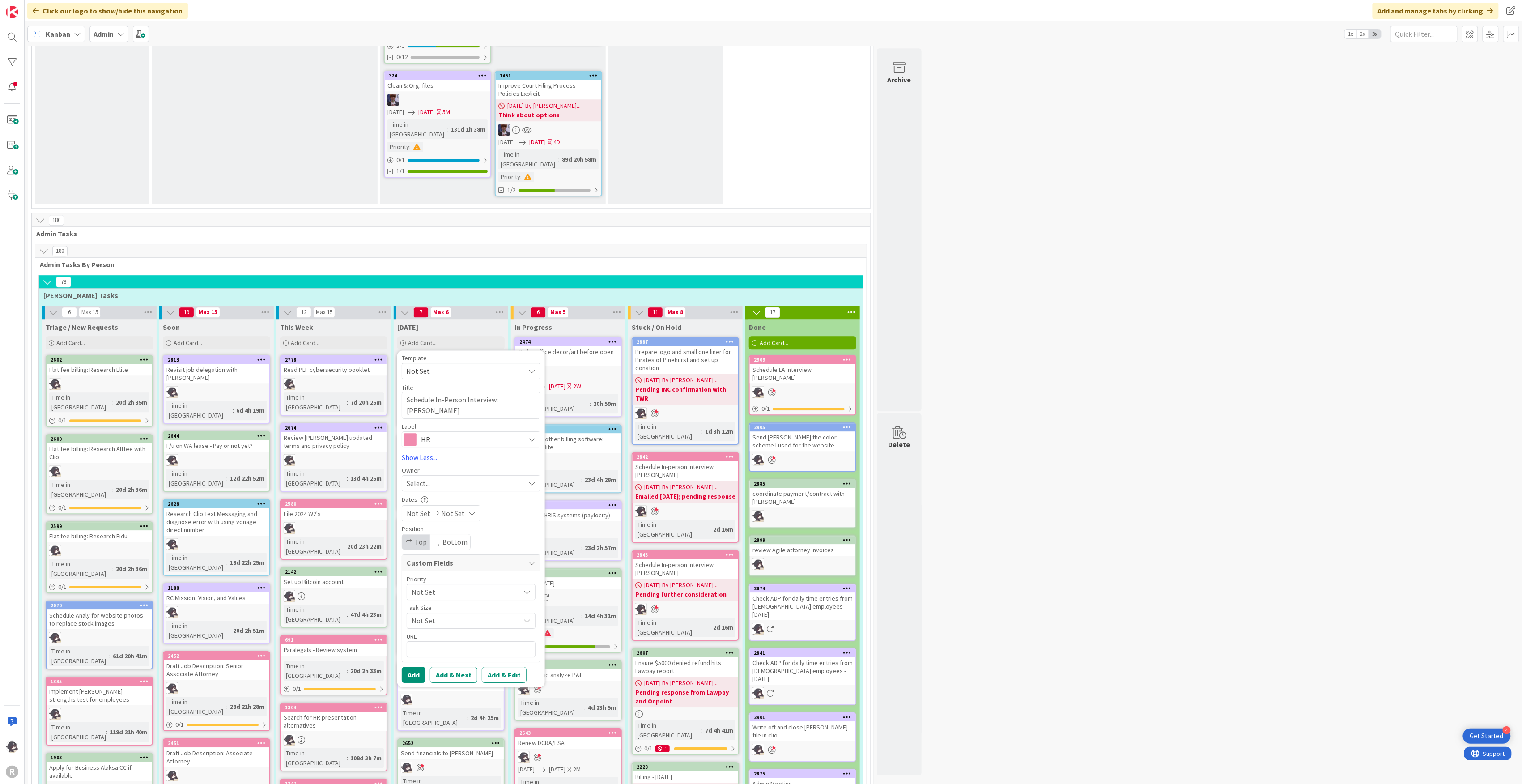
click at [428, 478] on span "Select..." at bounding box center [418, 483] width 23 height 11
click at [447, 535] on span "[PERSON_NAME]" at bounding box center [457, 541] width 43 height 14
click at [415, 666] on button "Add" at bounding box center [414, 674] width 24 height 16
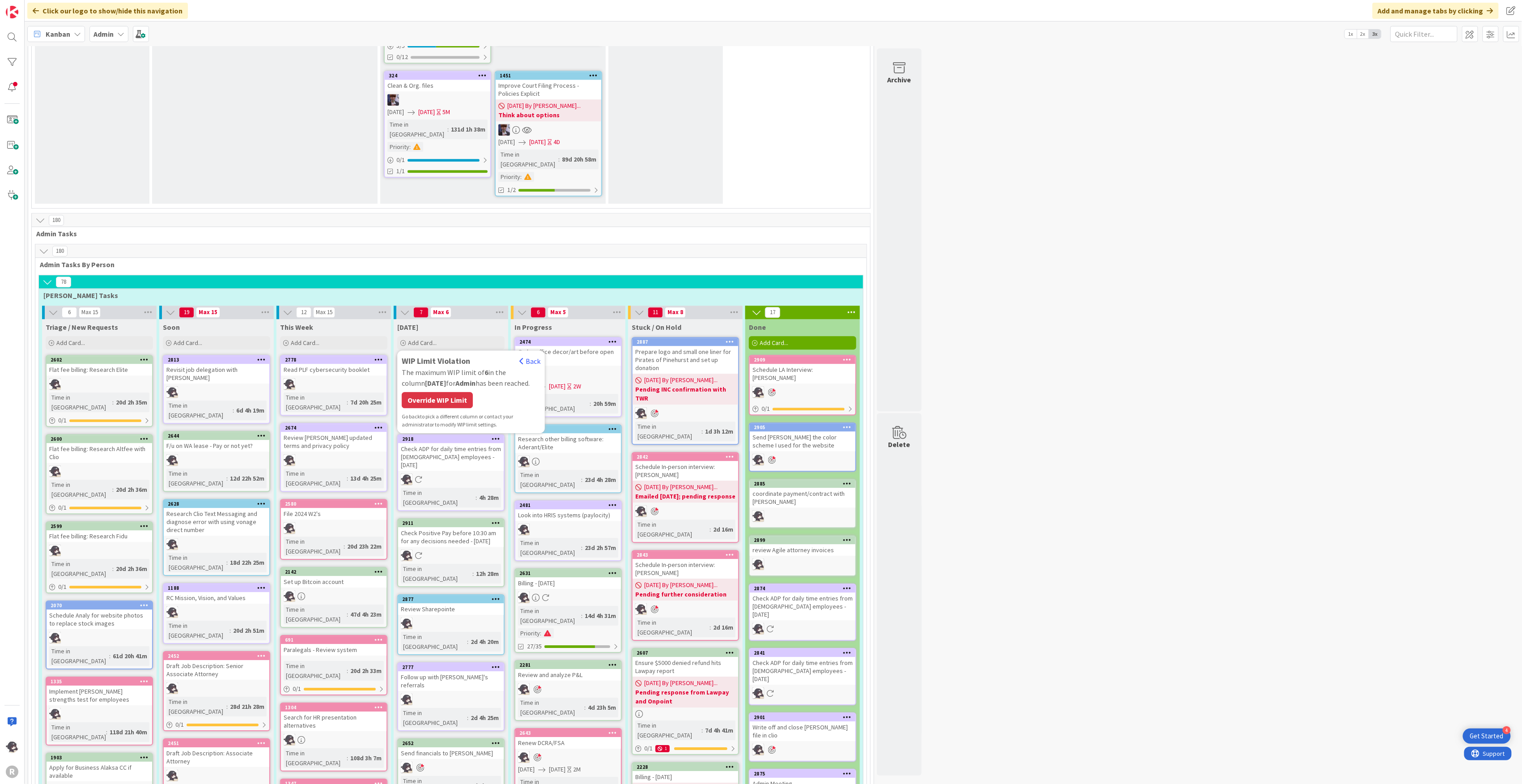
drag, startPoint x: 450, startPoint y: 250, endPoint x: 456, endPoint y: 235, distance: 16.2
click at [450, 392] on div "Override WIP Limit" at bounding box center [437, 399] width 71 height 16
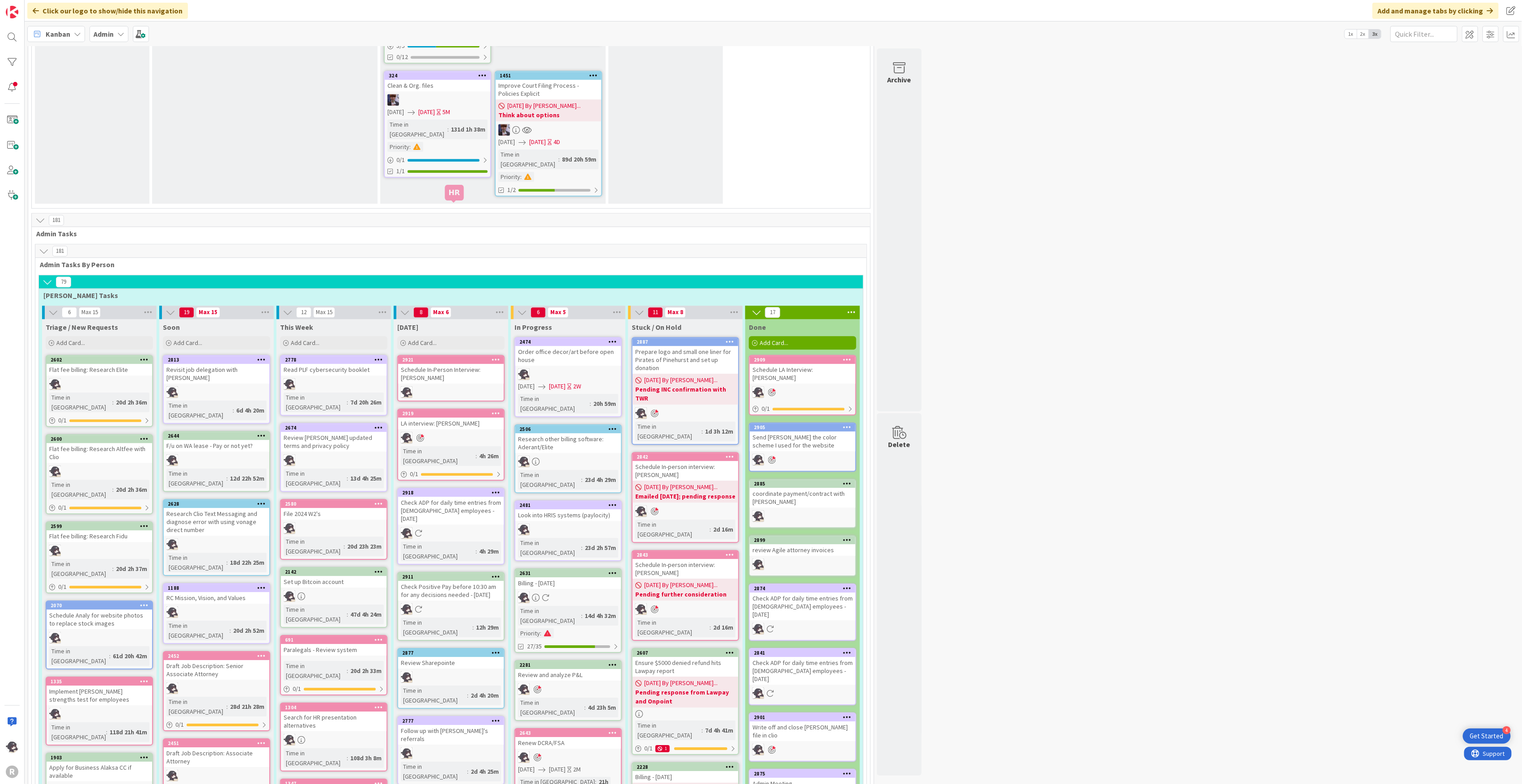
click at [462, 356] on div "2921" at bounding box center [453, 359] width 102 height 6
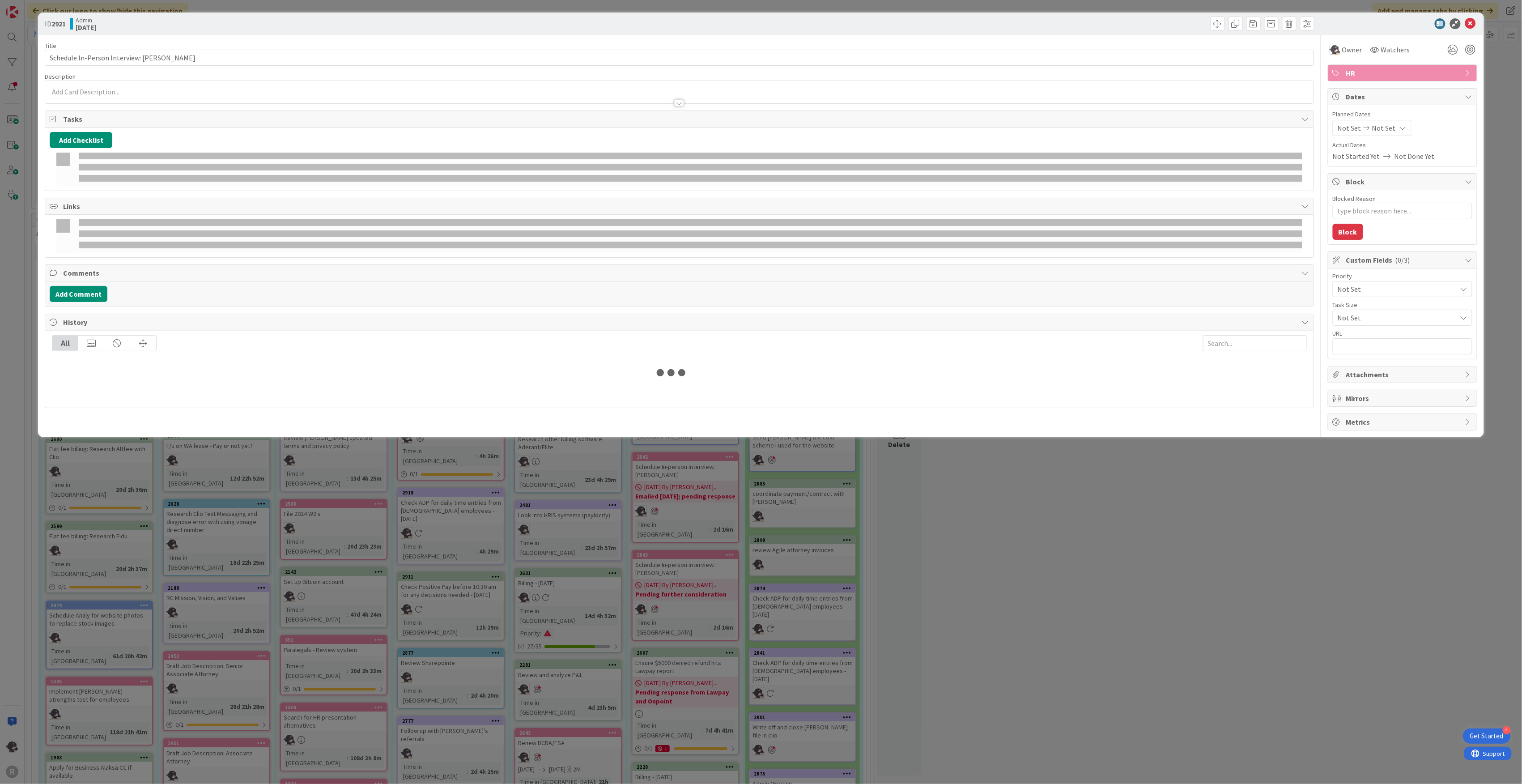
type textarea "x"
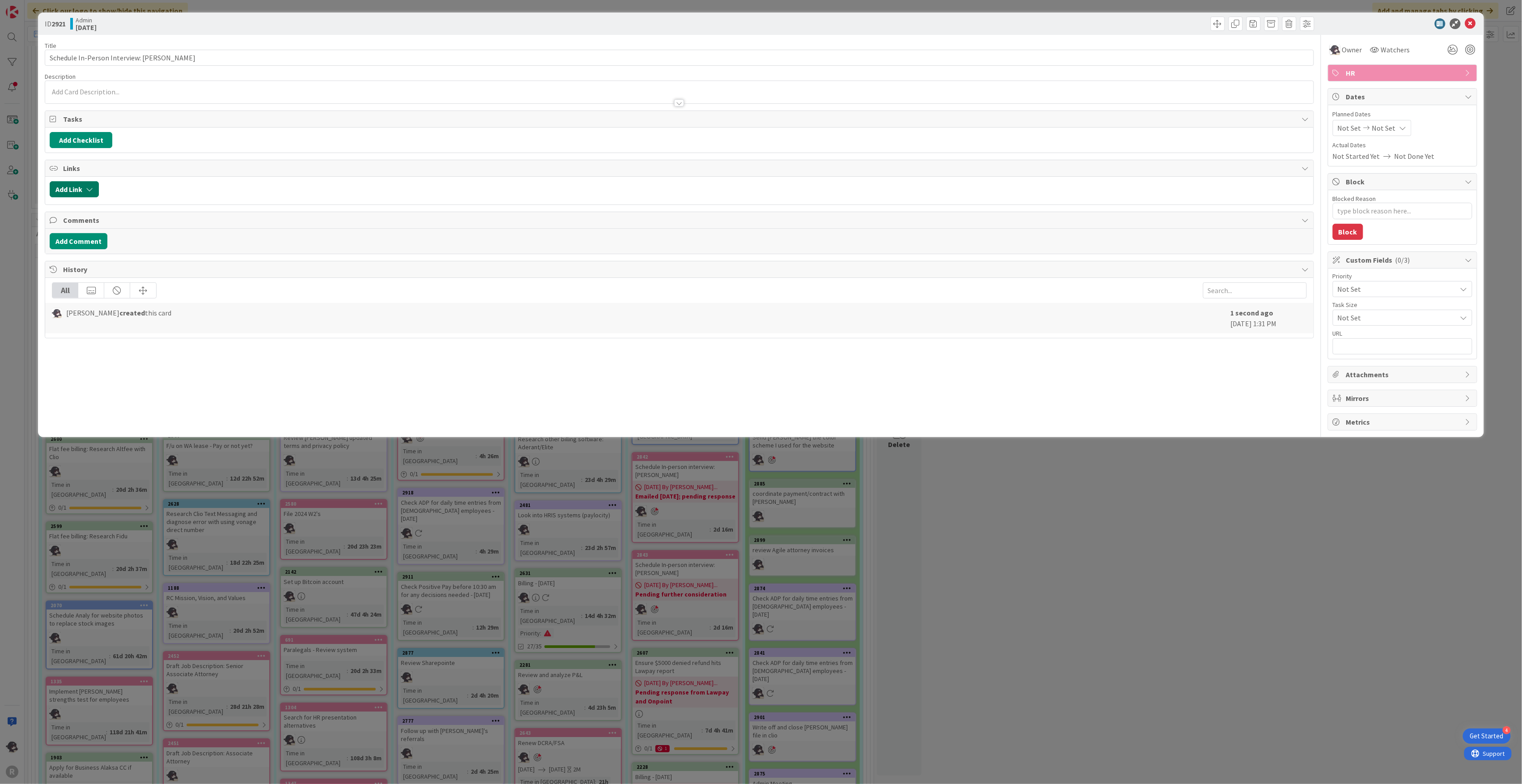
click at [91, 185] on button "Add Link" at bounding box center [74, 189] width 49 height 16
click at [94, 265] on input "text" at bounding box center [117, 265] width 125 height 16
type input "hire"
click at [128, 342] on span "Legal Assistant/Entry level paralegal" at bounding box center [110, 341] width 102 height 18
click at [115, 252] on span "Select..." at bounding box center [109, 252] width 38 height 12
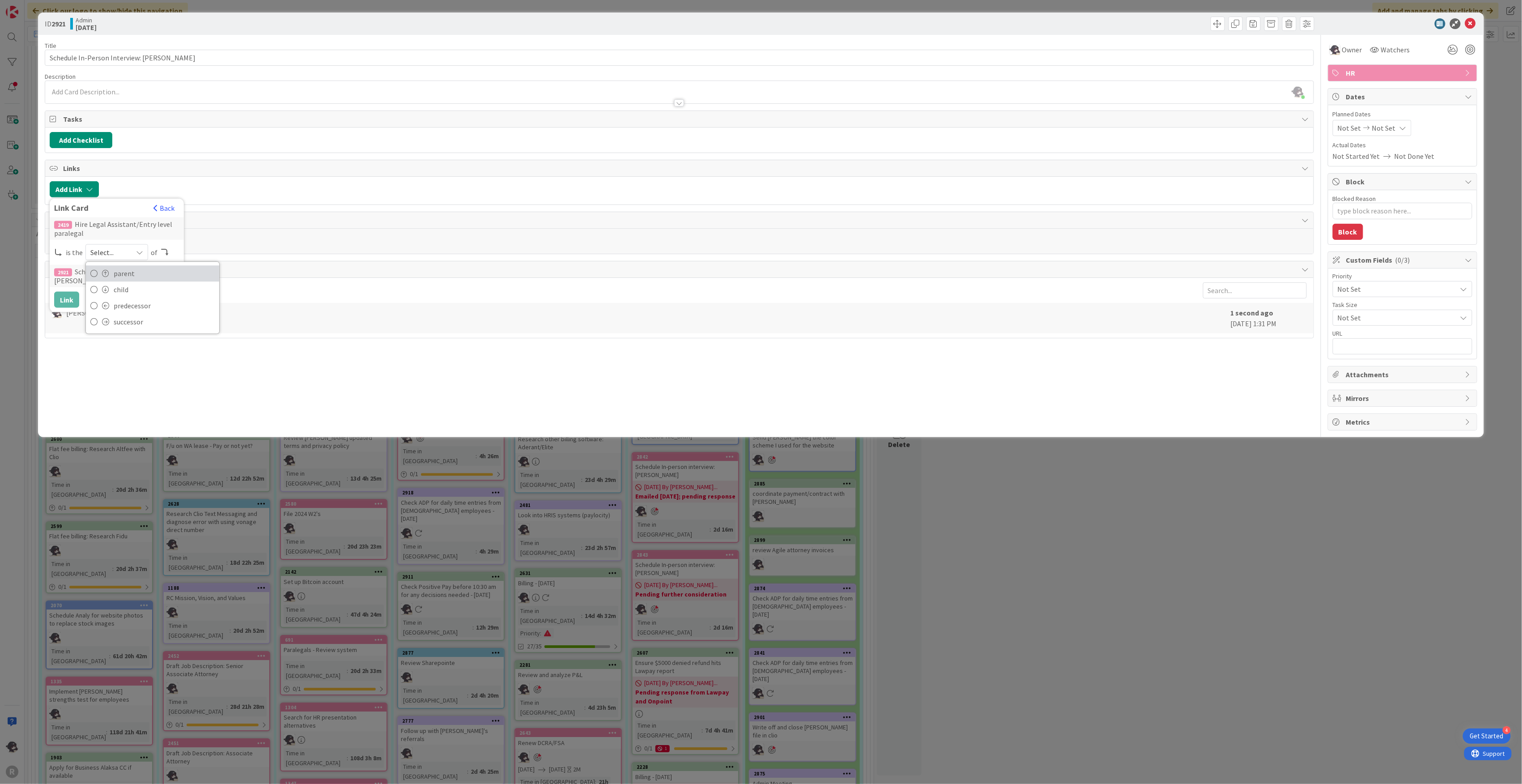
click at [137, 275] on span "parent" at bounding box center [164, 273] width 101 height 14
click at [71, 298] on button "Link" at bounding box center [67, 300] width 25 height 16
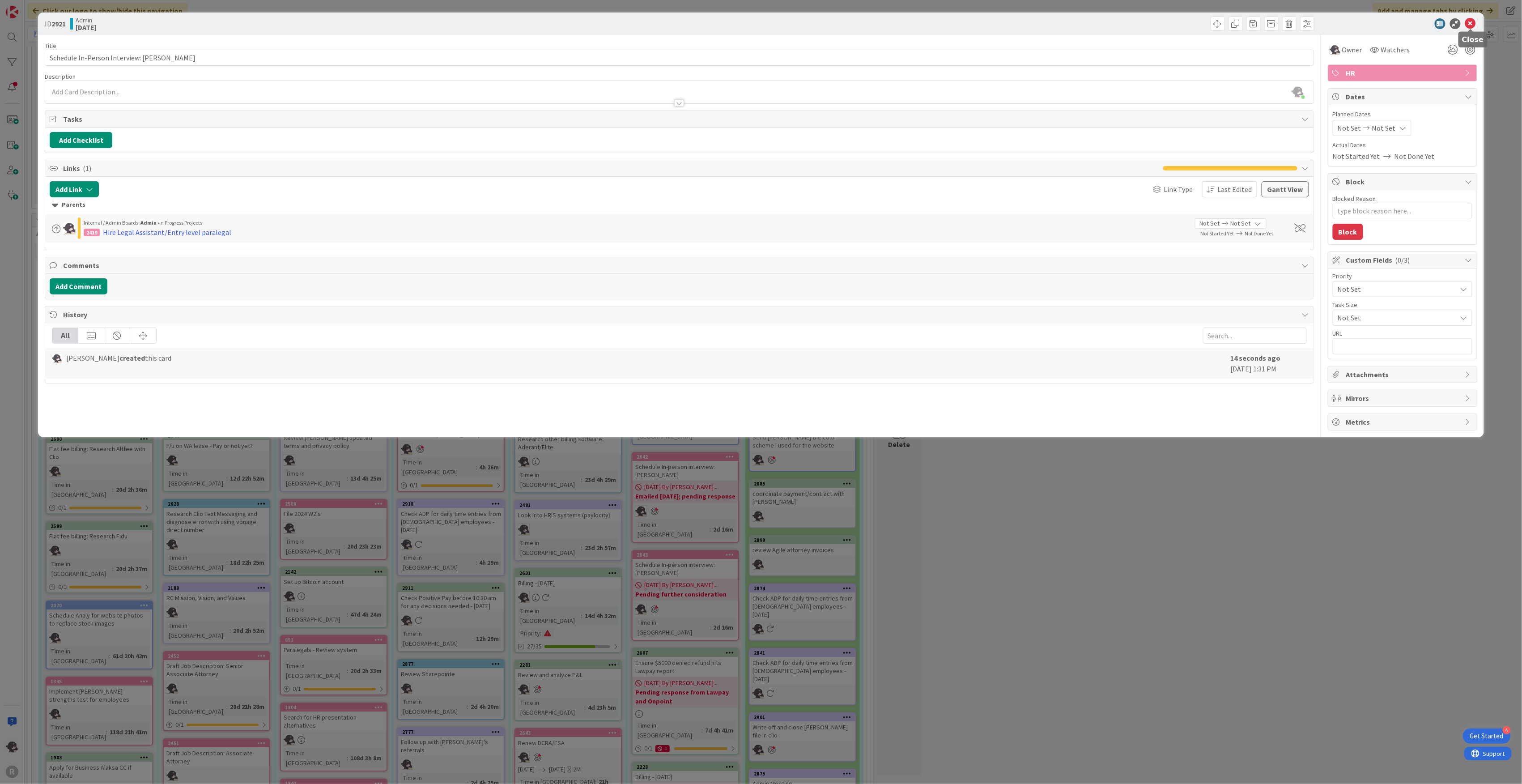
click at [1472, 23] on icon at bounding box center [1471, 24] width 11 height 11
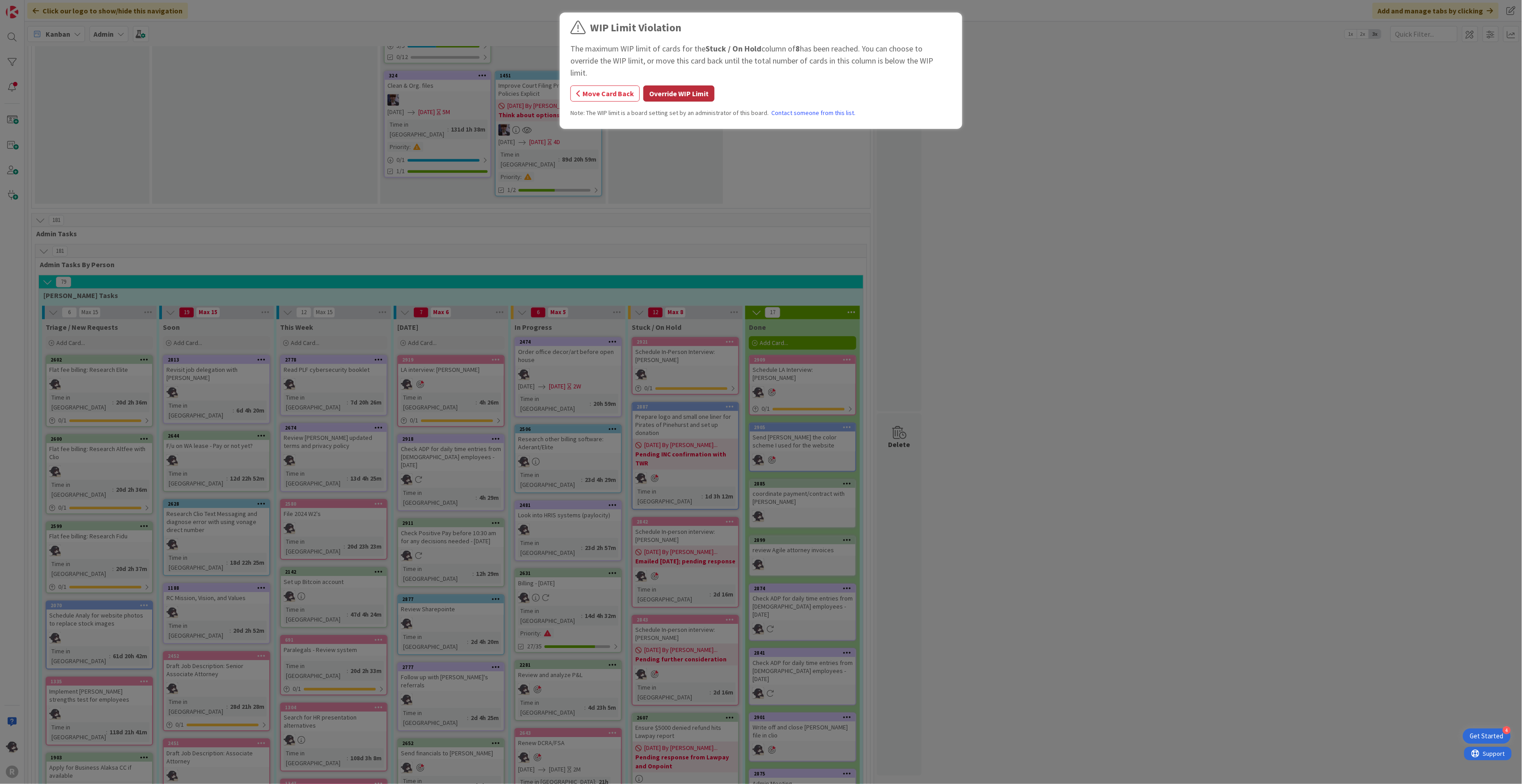
click at [697, 86] on button "Override WIP Limit" at bounding box center [679, 93] width 71 height 16
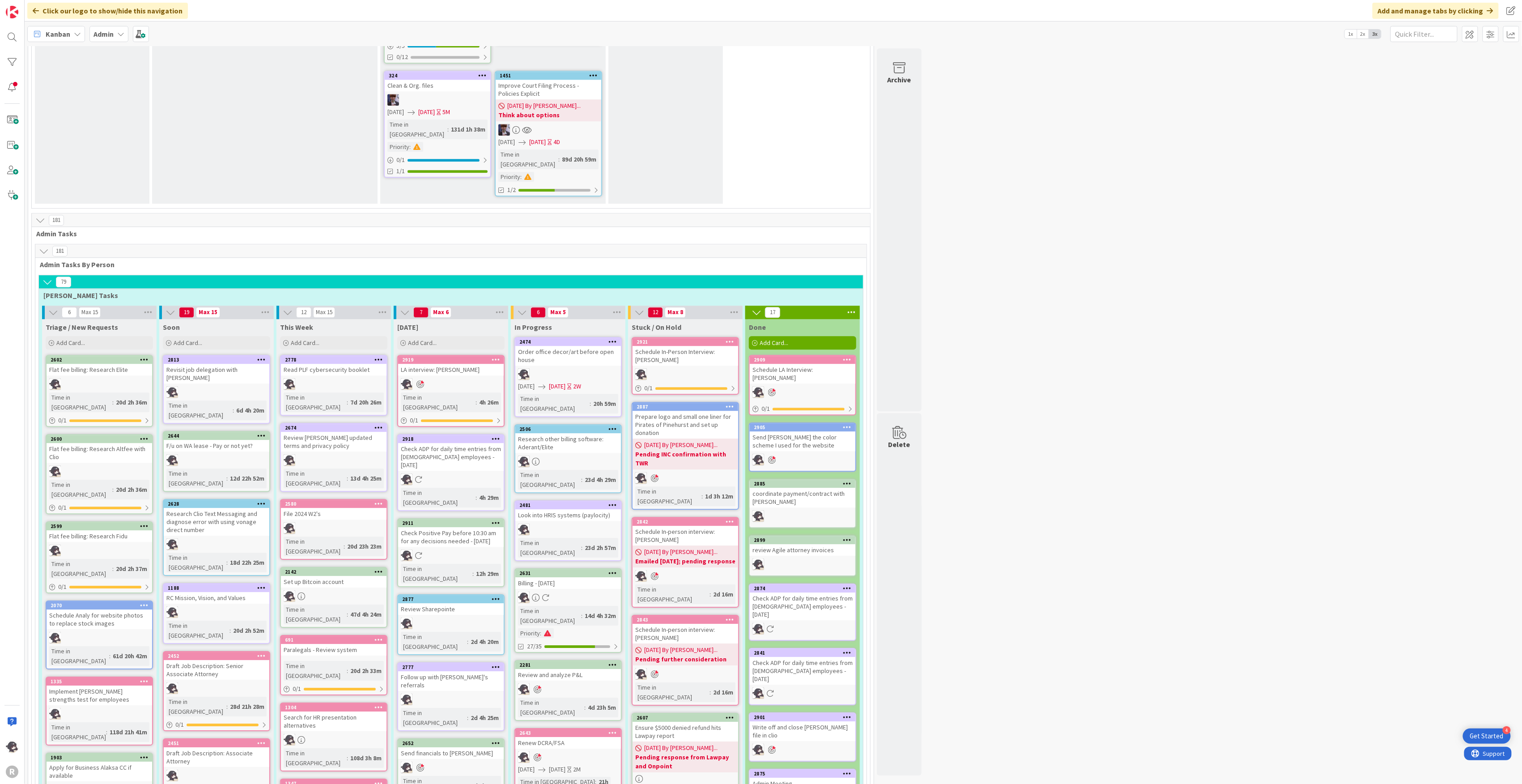
click at [731, 338] on icon at bounding box center [730, 341] width 8 height 6
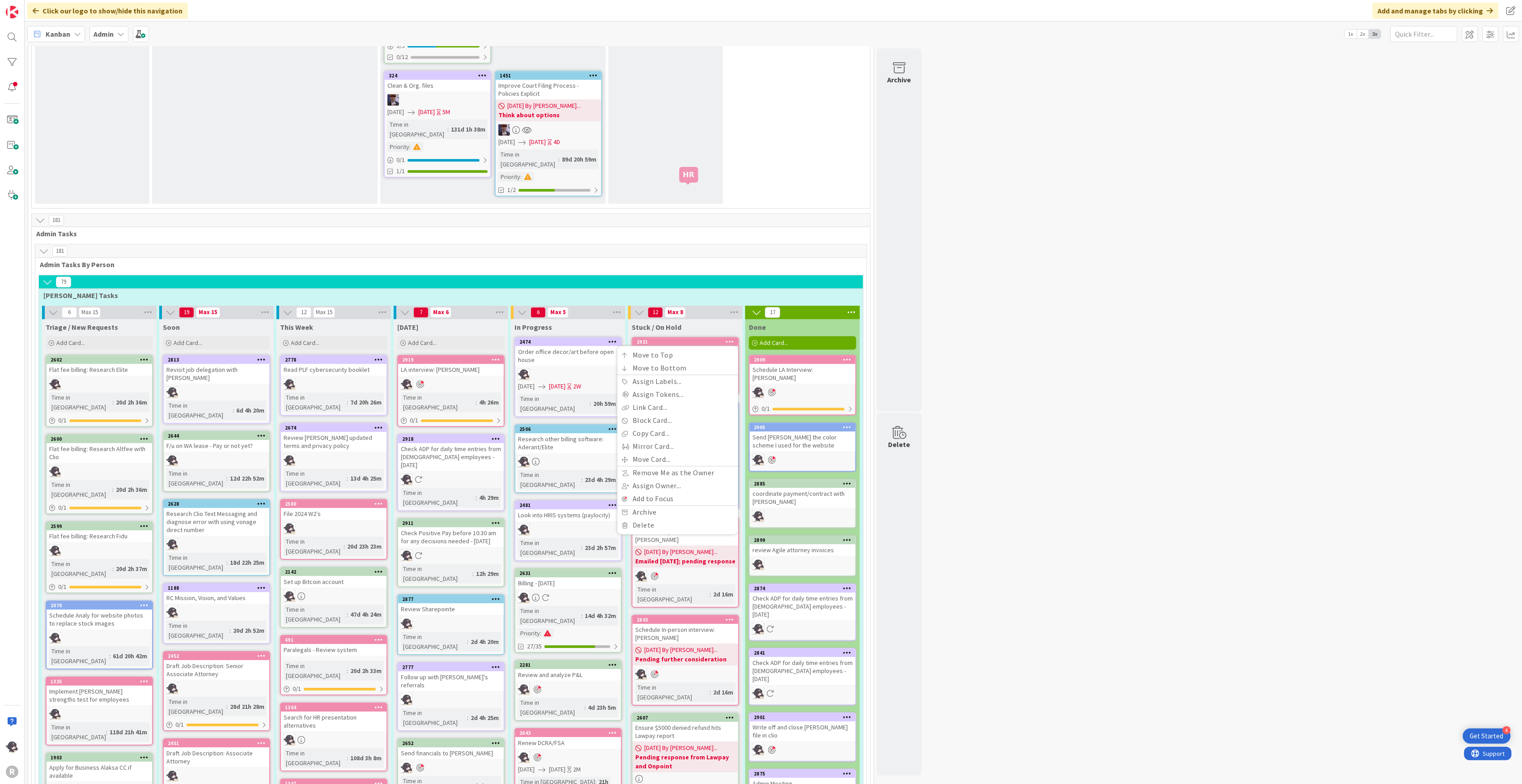
click at [684, 339] on div "2921" at bounding box center [687, 341] width 102 height 6
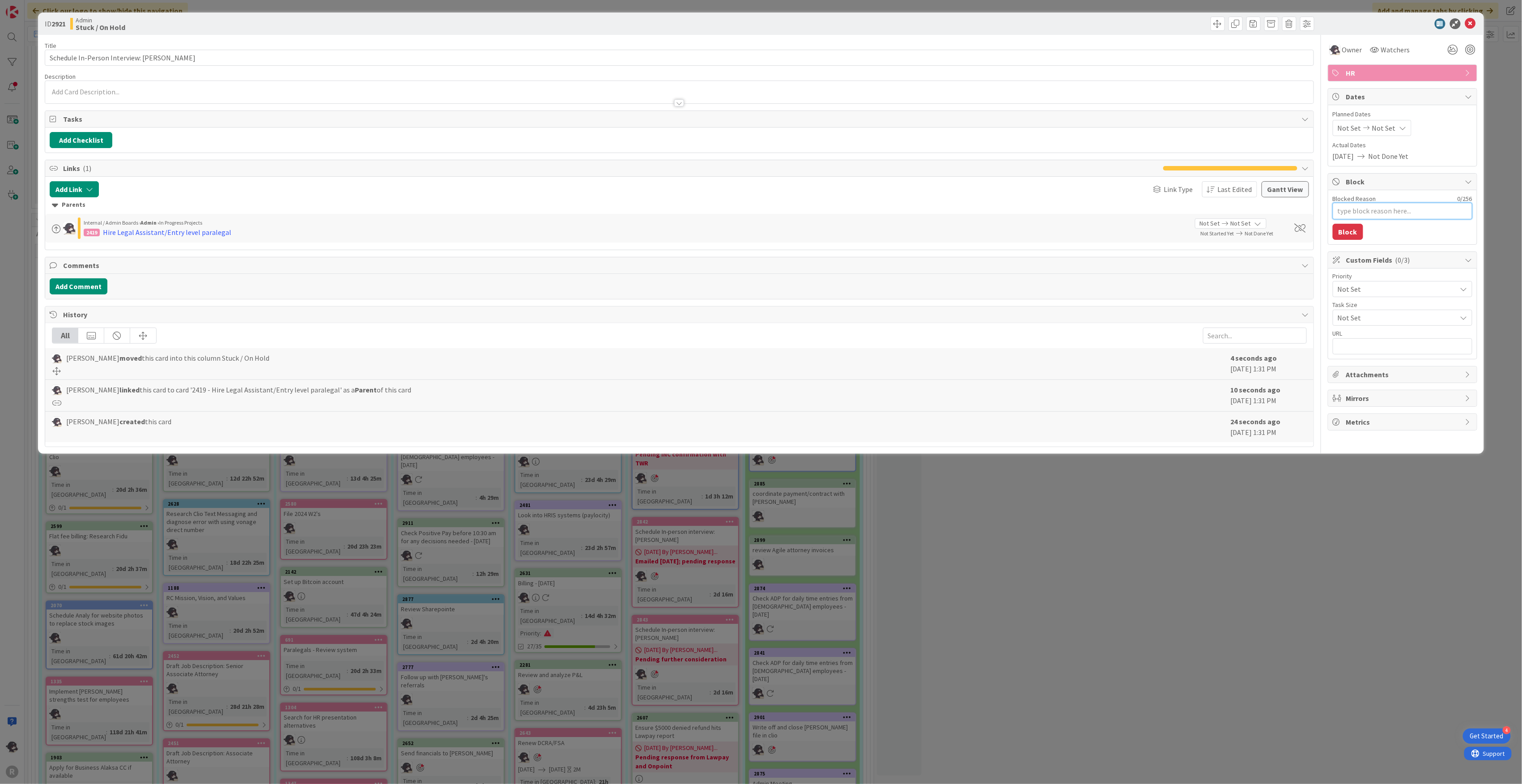
click at [1357, 206] on textarea "Blocked Reason" at bounding box center [1403, 211] width 139 height 17
type textarea "x"
type textarea "E"
type textarea "x"
type textarea "Em"
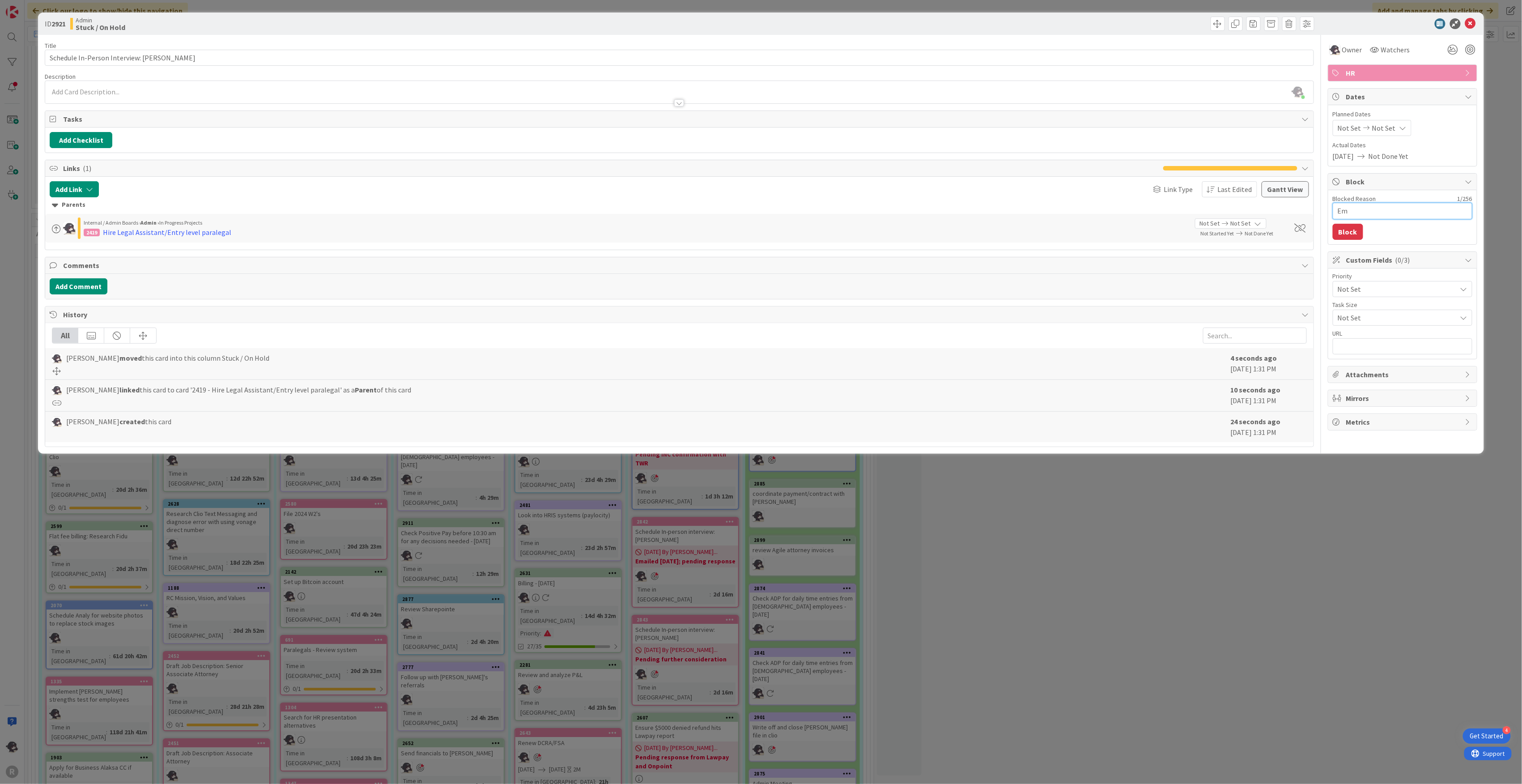
type textarea "x"
type textarea "Ema"
type textarea "x"
type textarea "Emai"
type textarea "x"
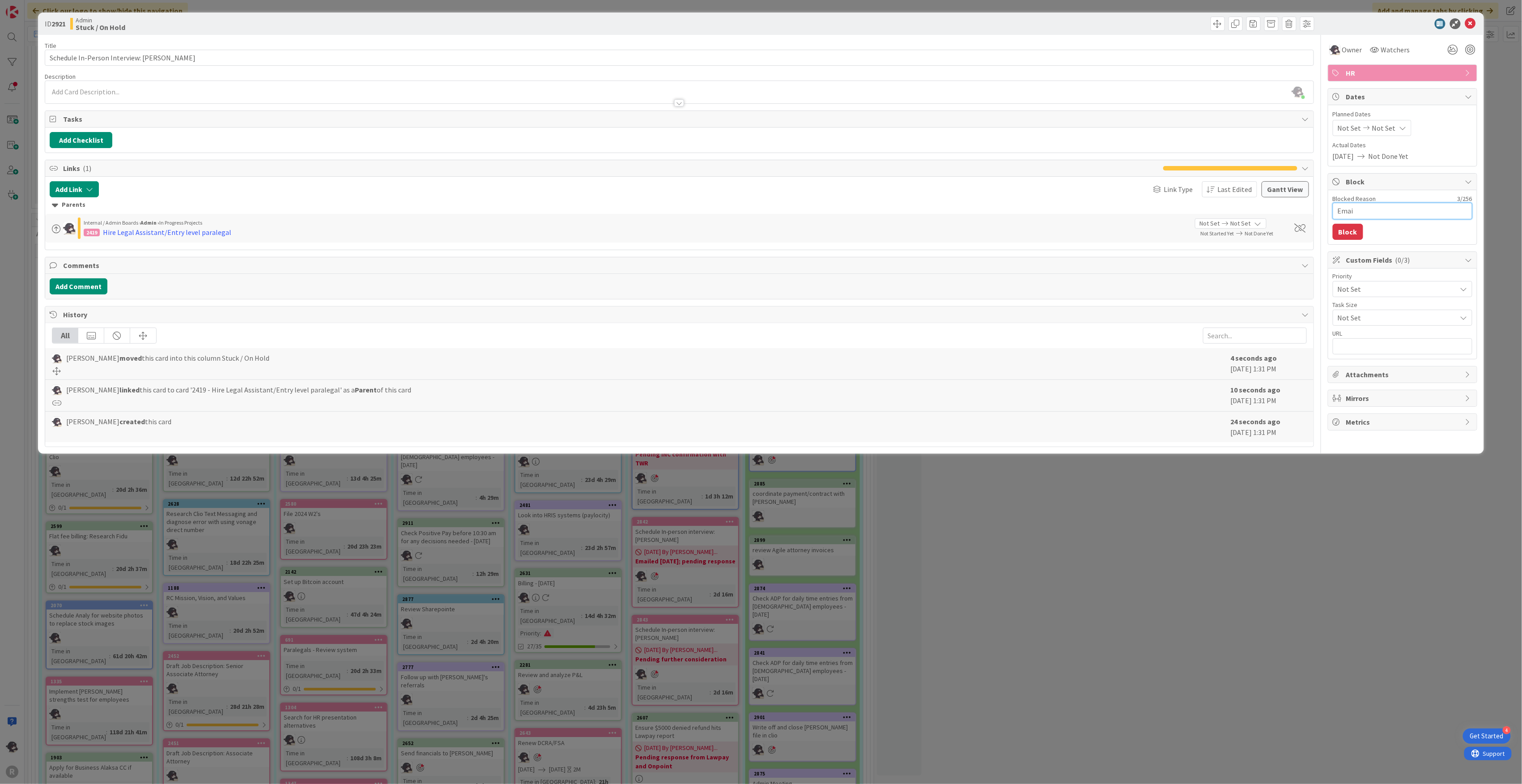
type textarea "Email"
type textarea "x"
type textarea "Emaile"
type textarea "x"
type textarea "Emailed"
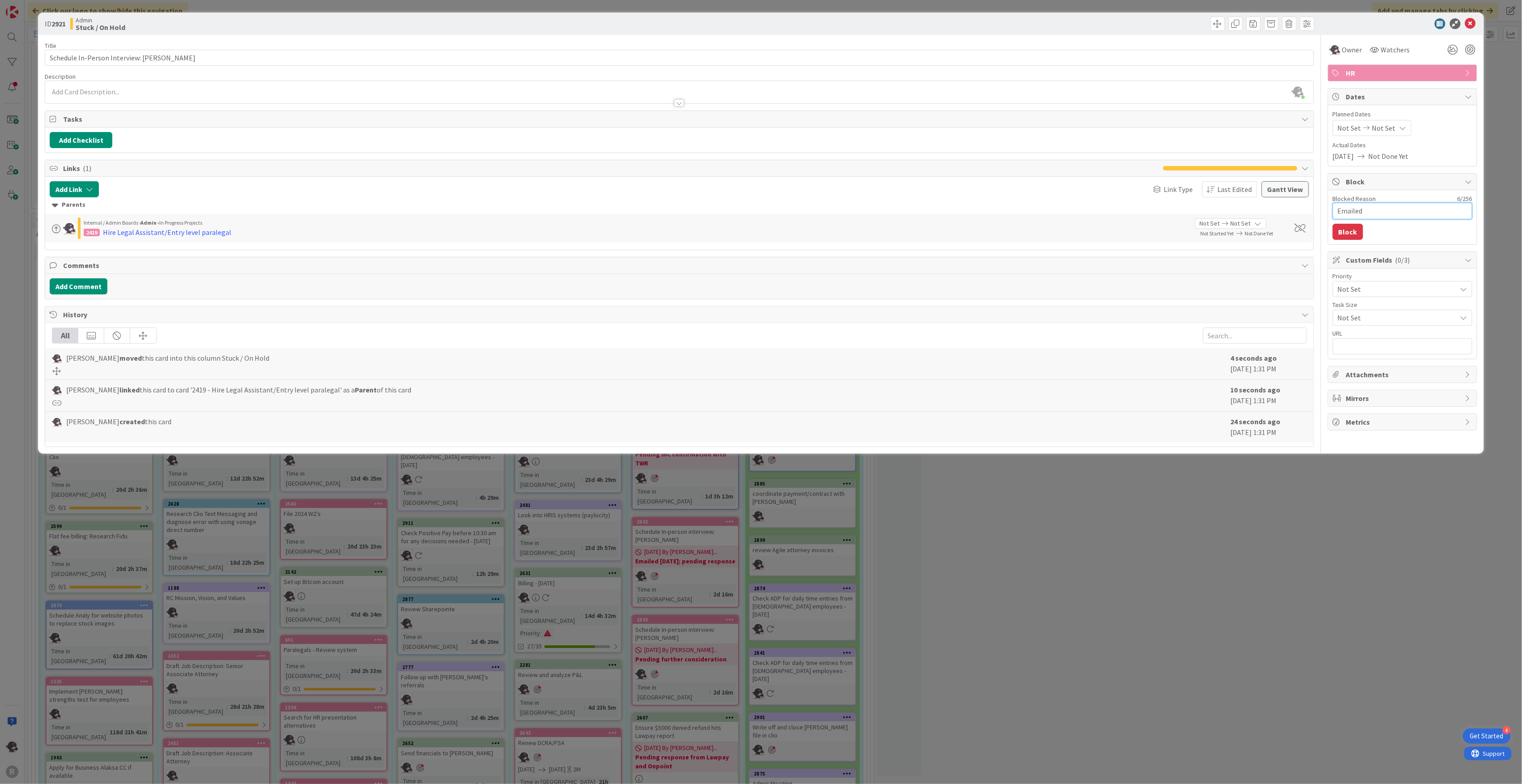
type textarea "x"
type textarea "Emailed"
type textarea "x"
type textarea "Emailed 9"
type textarea "x"
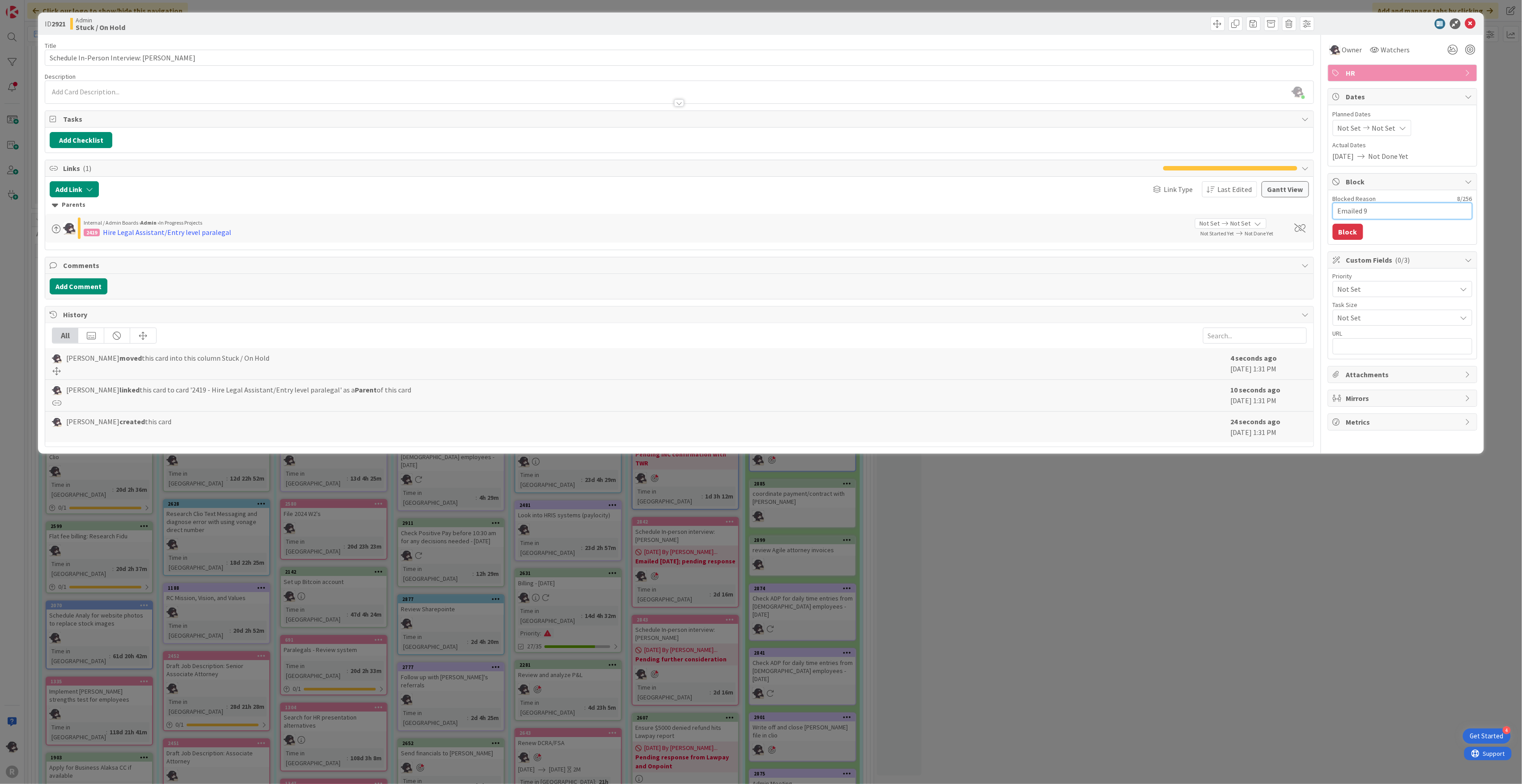
type textarea "Emailed 9/"
type textarea "x"
type textarea "Emailed 9/1"
type textarea "x"
type textarea "Emailed 9/17"
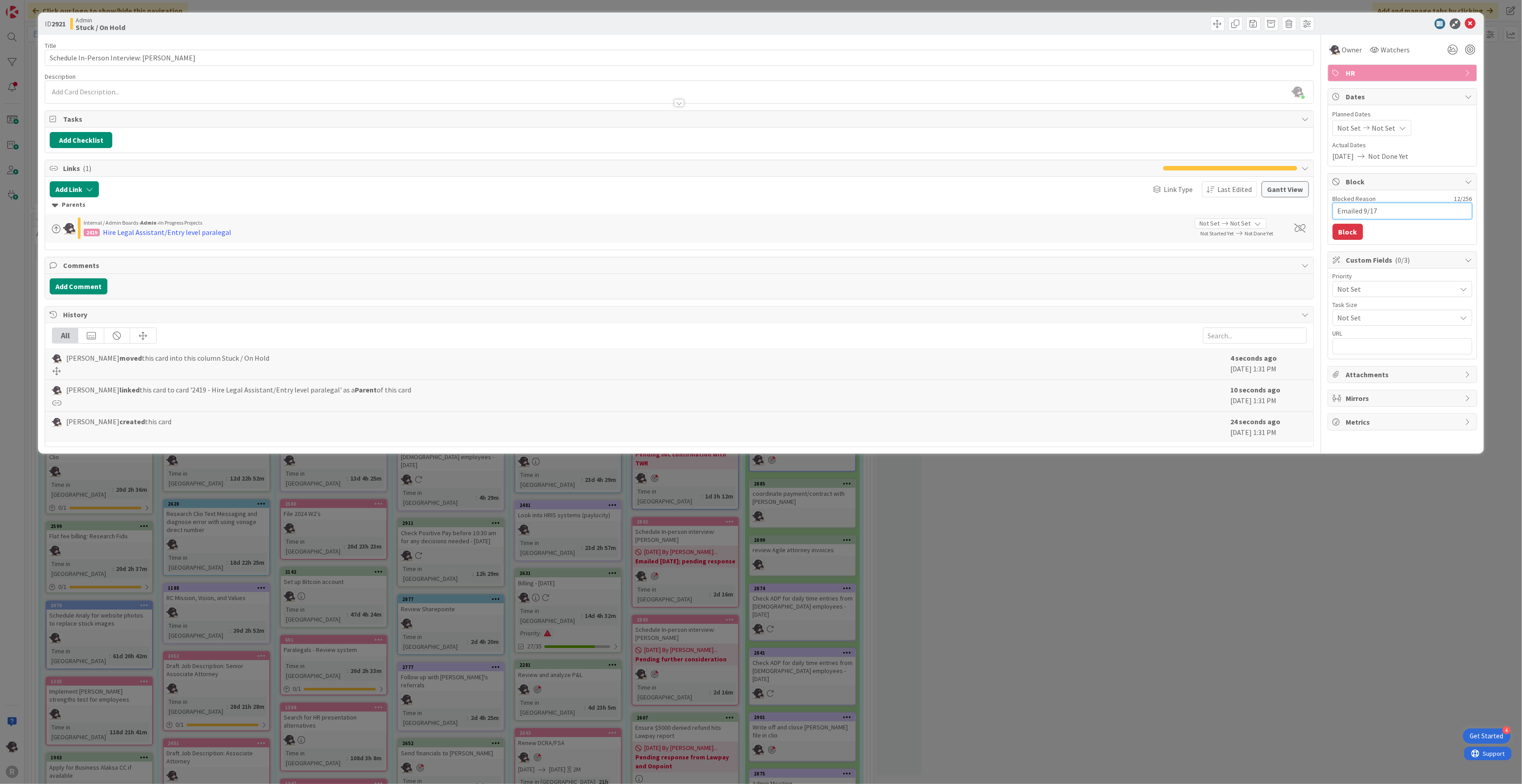
type textarea "x"
type textarea "Emailed 9/17/"
type textarea "x"
type textarea "Emailed 9/17/2"
type textarea "x"
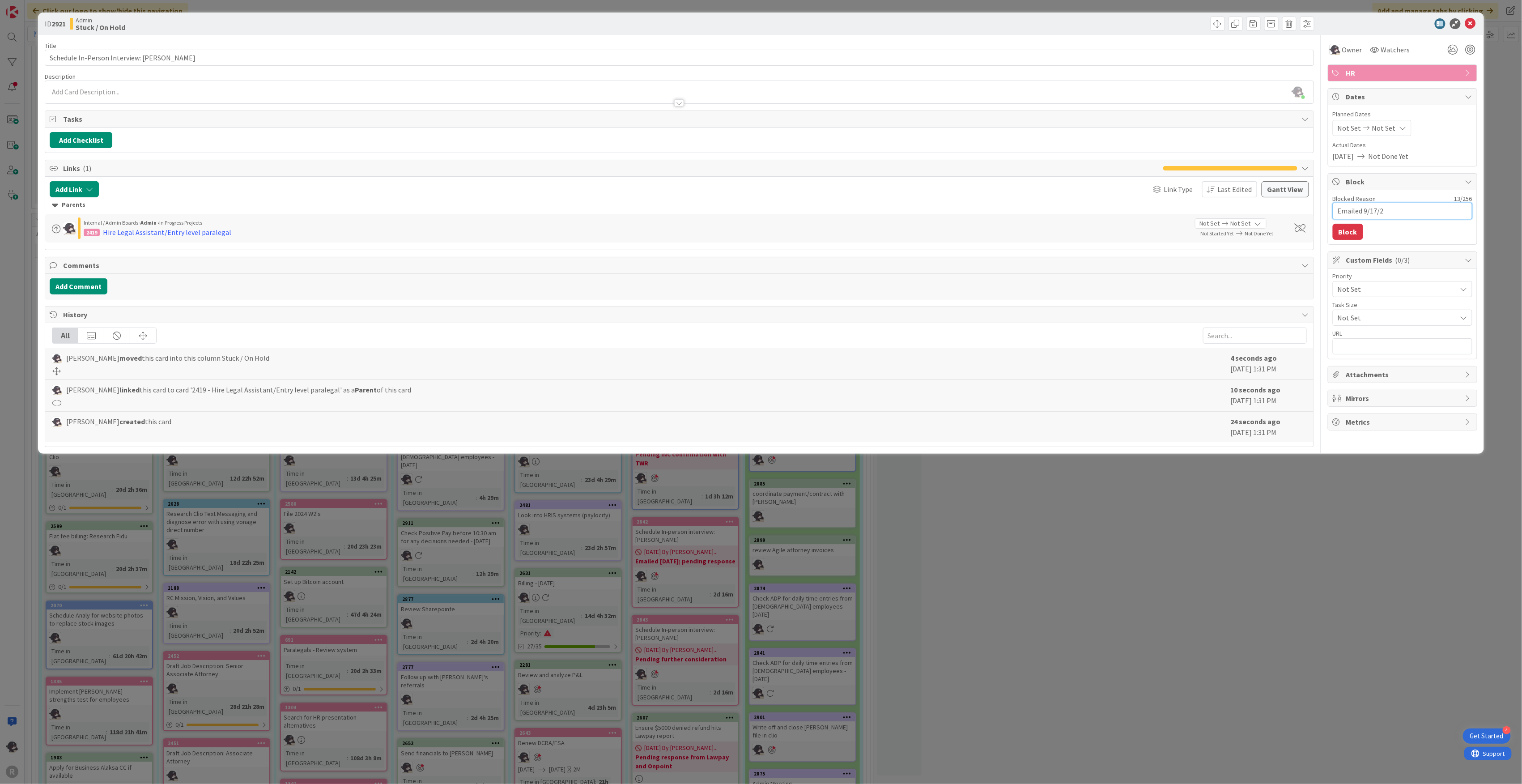
type textarea "Emailed [DATE]"
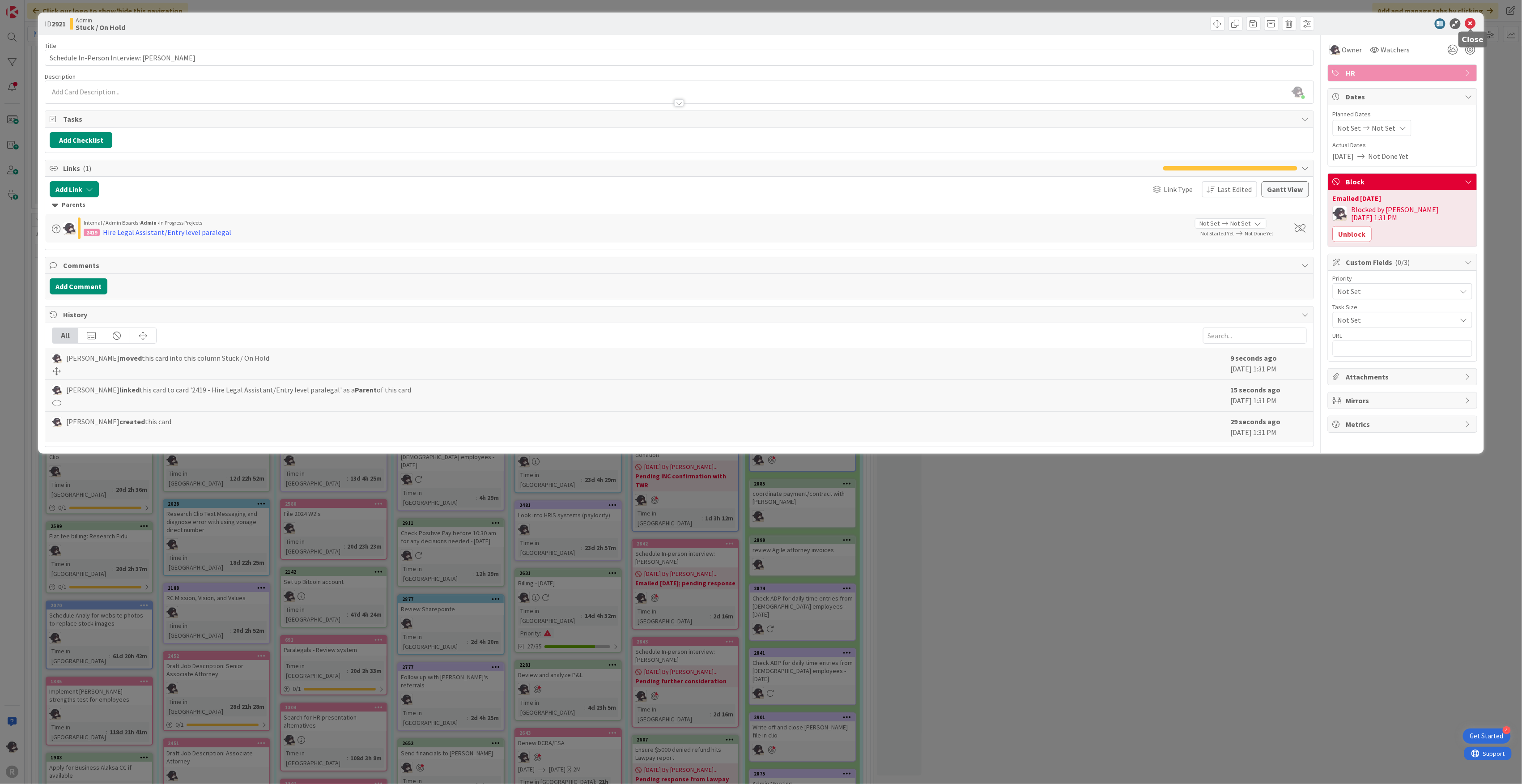
click at [1471, 25] on icon at bounding box center [1471, 24] width 11 height 11
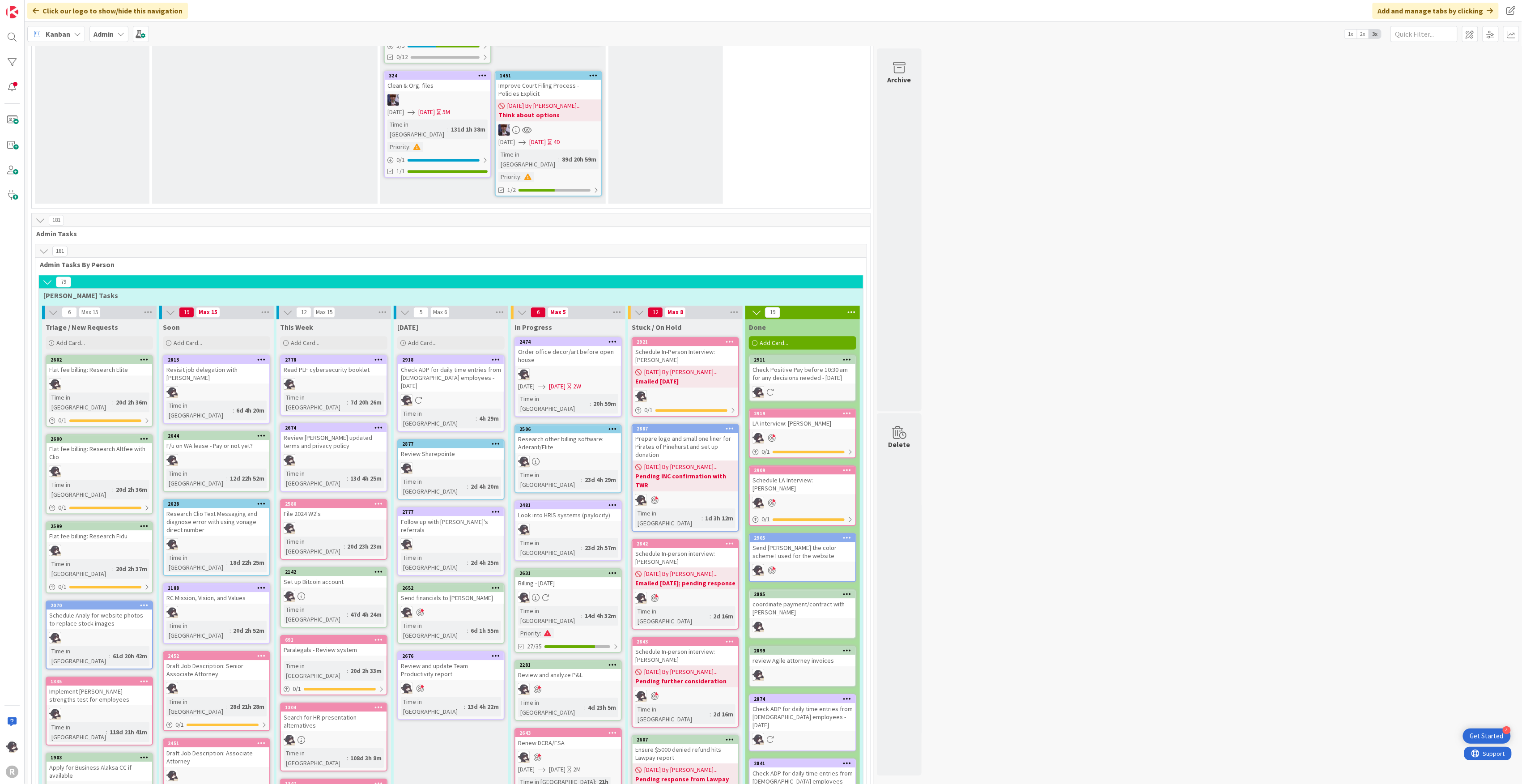
click at [616, 338] on icon at bounding box center [613, 341] width 8 height 6
click at [548, 492] on link "Add to Focus" at bounding box center [561, 499] width 121 height 13
